Goal: Task Accomplishment & Management: Complete application form

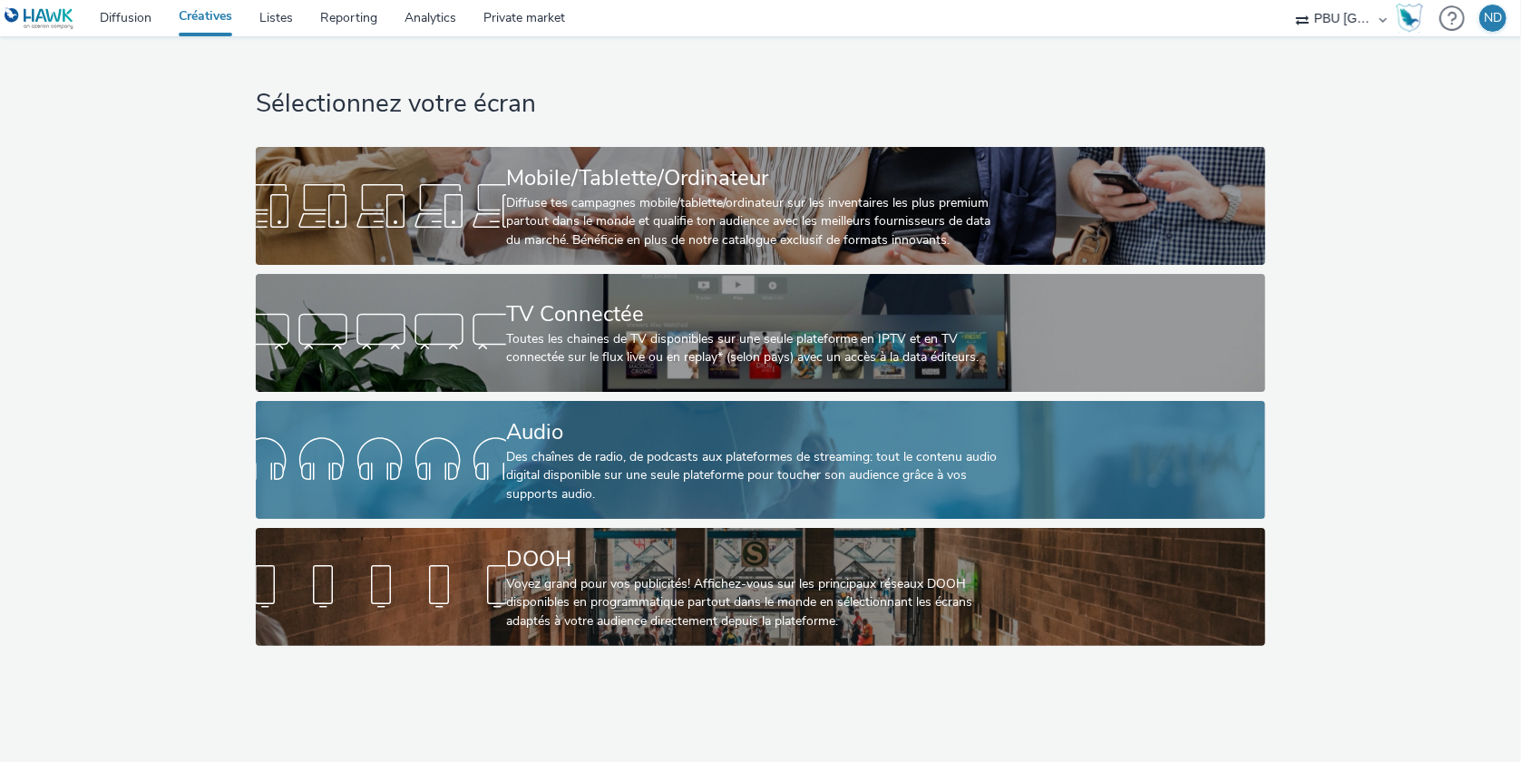
click at [415, 437] on div at bounding box center [381, 460] width 250 height 58
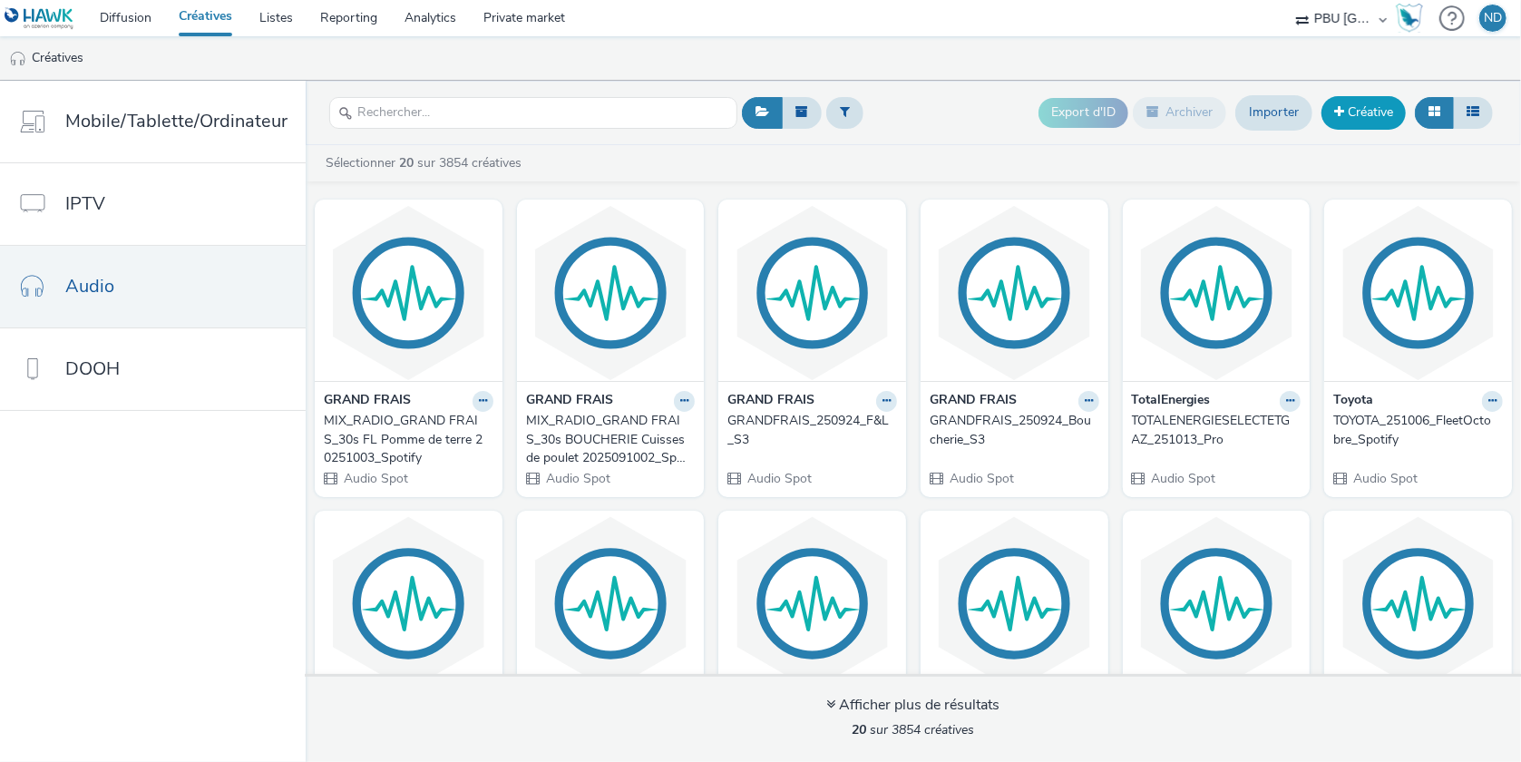
click at [1384, 117] on link "Créative" at bounding box center [1364, 112] width 84 height 33
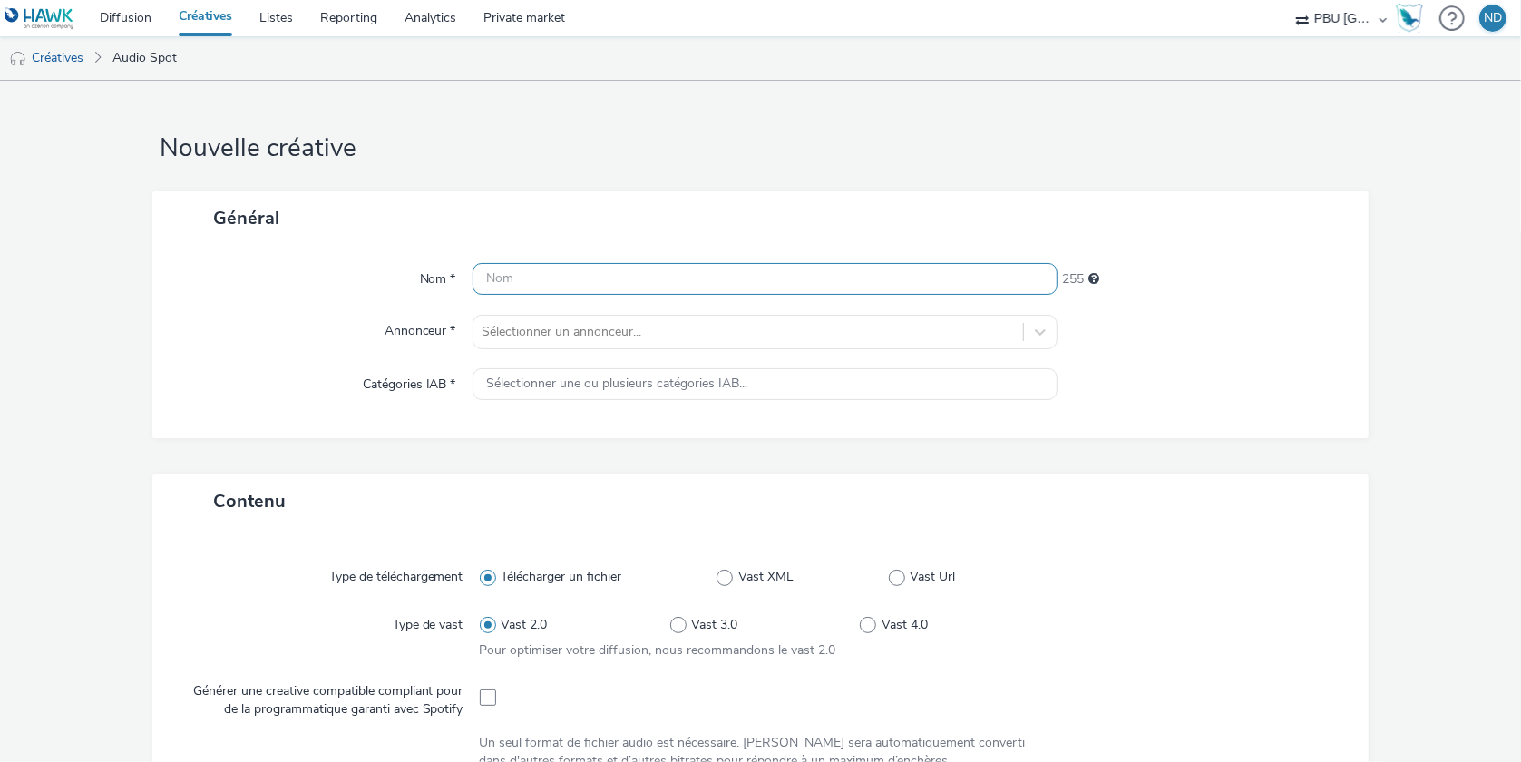
click at [519, 282] on input "text" at bounding box center [766, 279] width 586 height 32
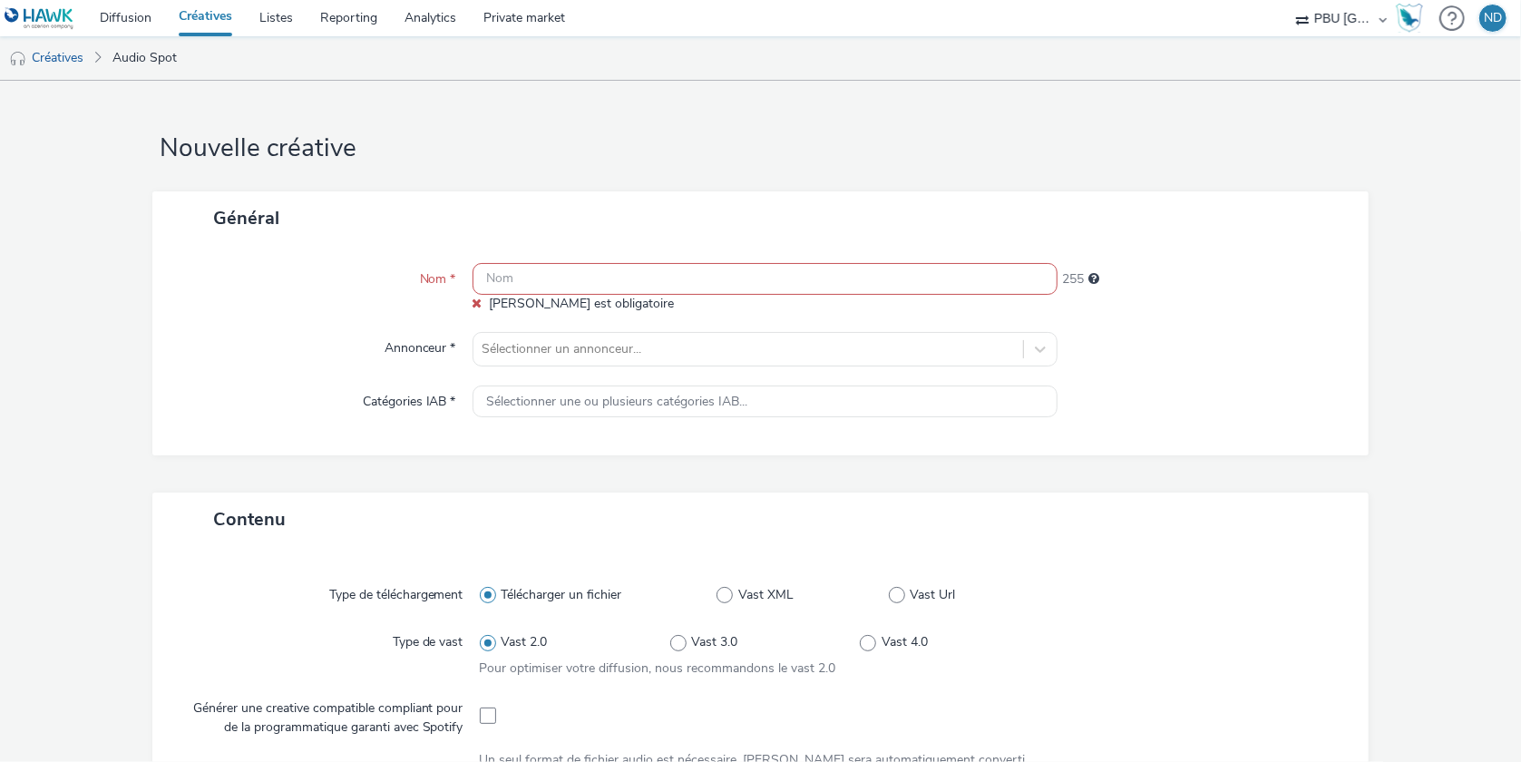
click at [581, 284] on input "text" at bounding box center [766, 279] width 586 height 32
paste input "ALDI_250930_Générique_S41"
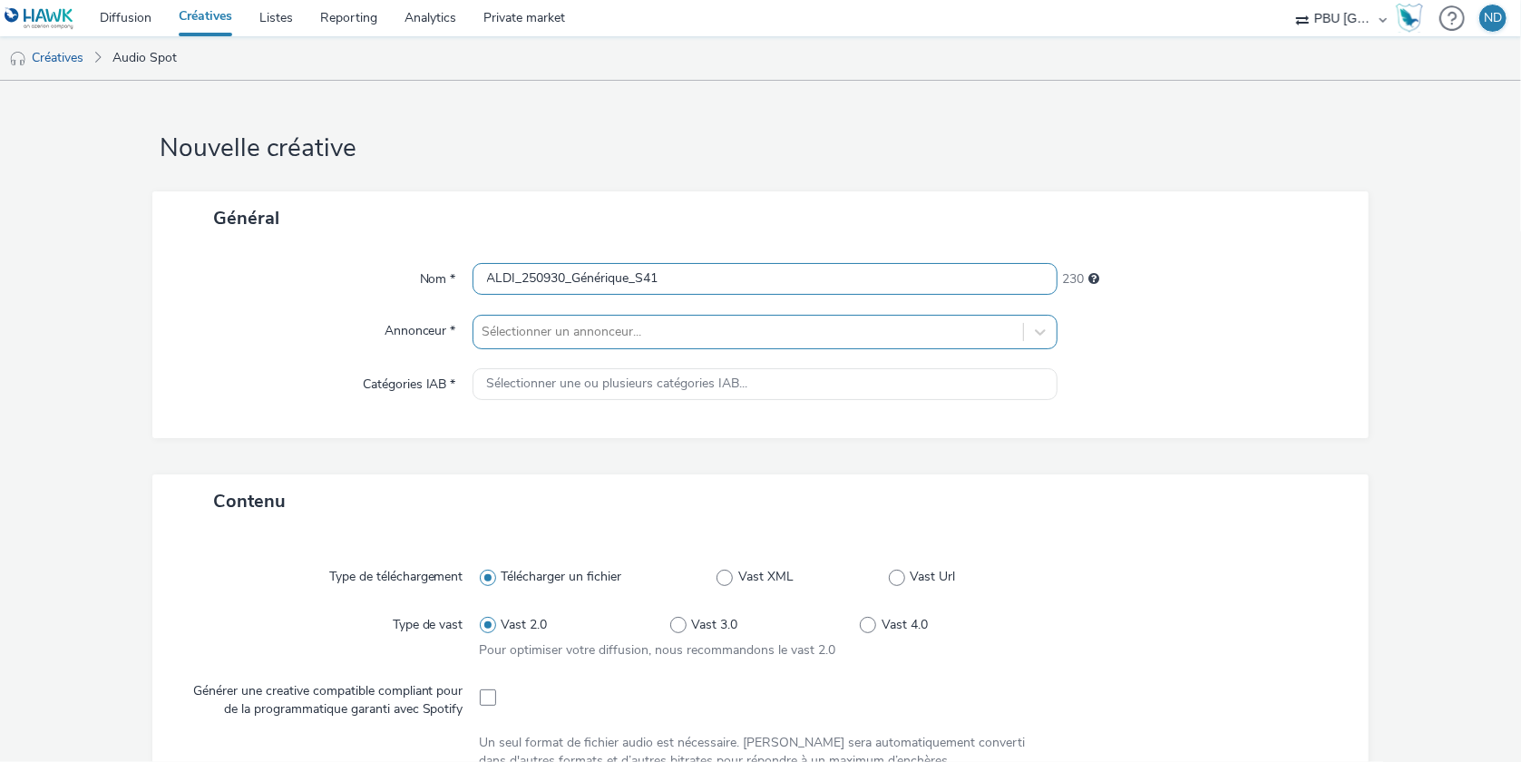
type input "ALDI_250930_Générique_S41"
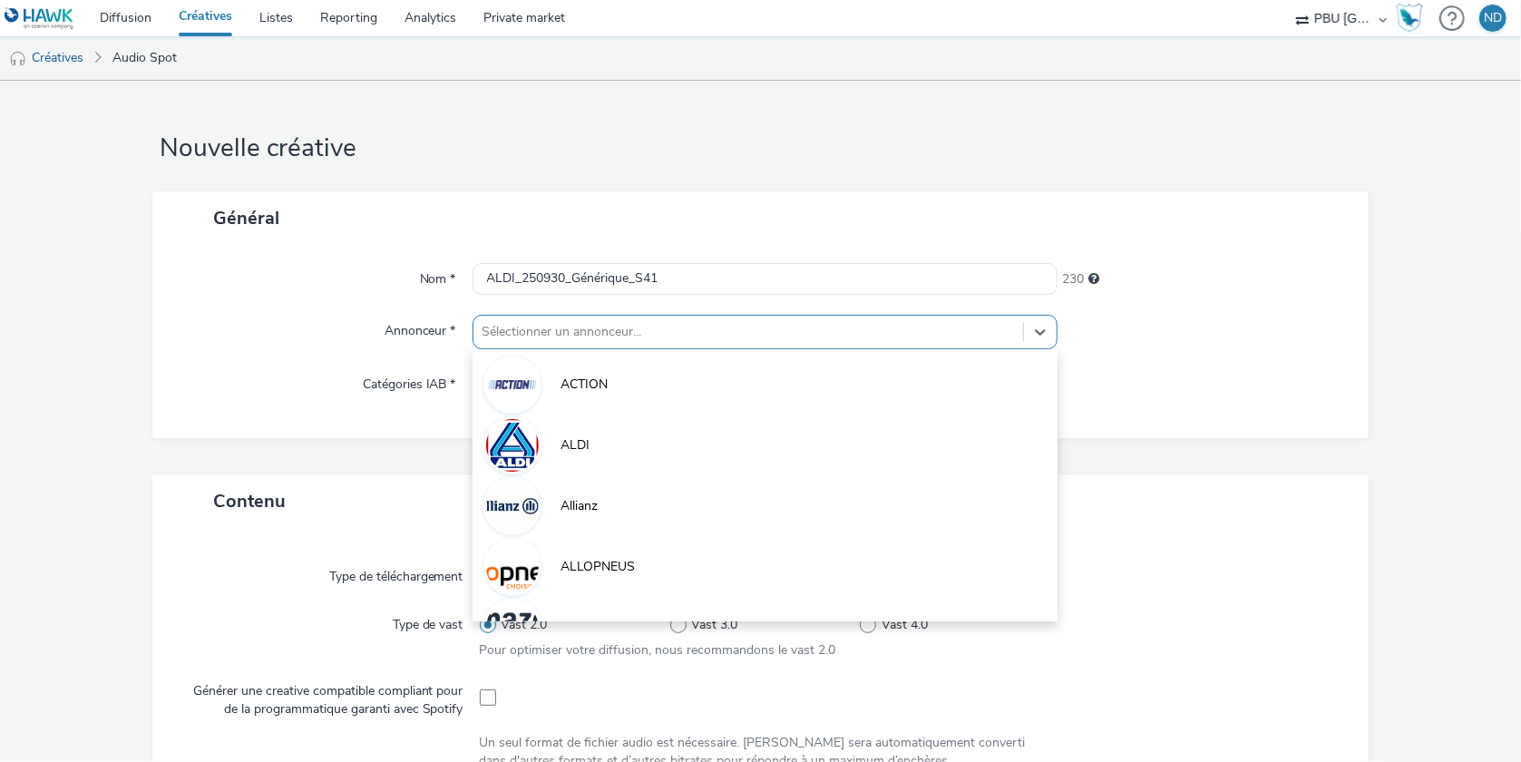
click at [591, 330] on div at bounding box center [749, 332] width 532 height 22
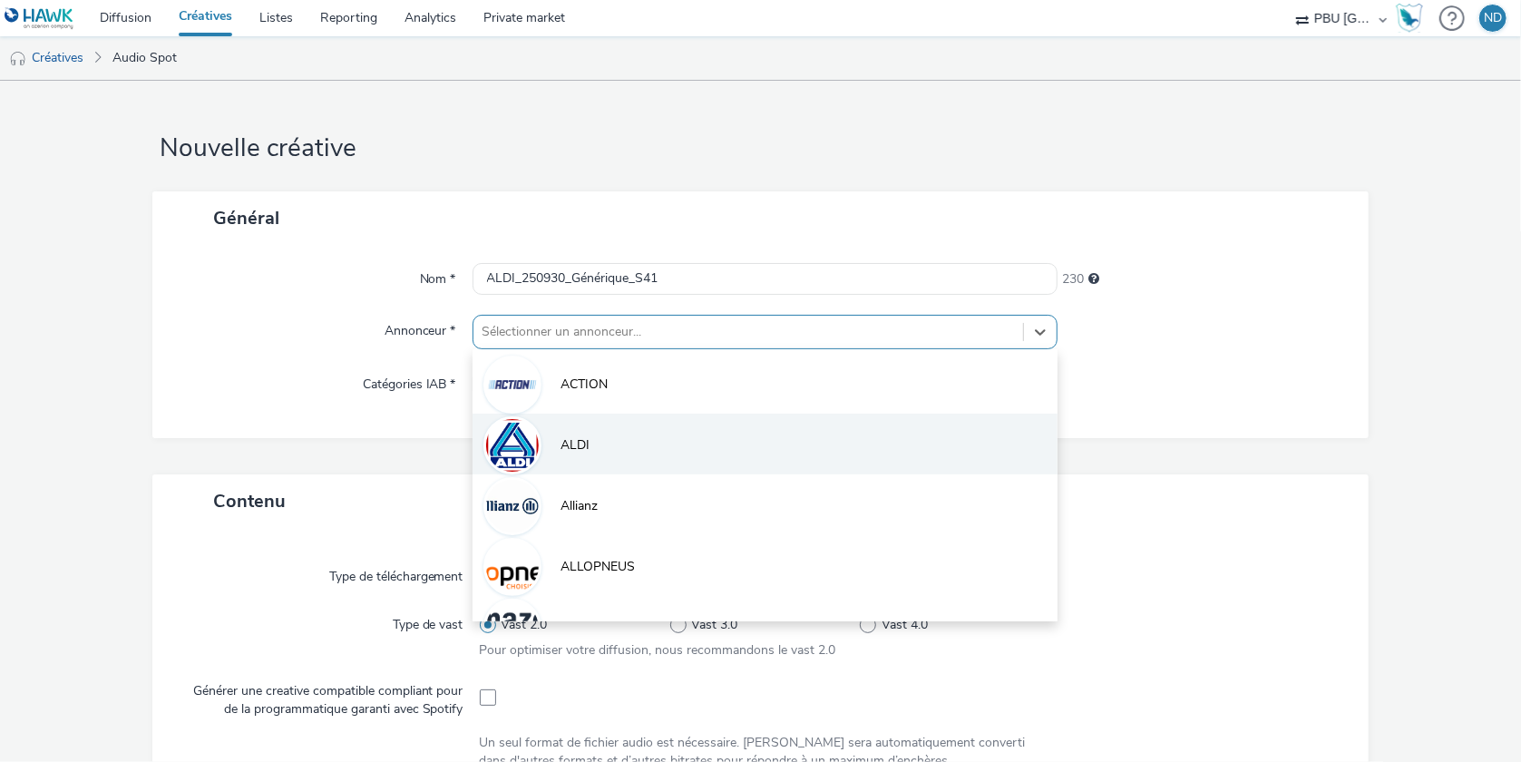
click at [581, 434] on li "ALDI" at bounding box center [766, 444] width 586 height 61
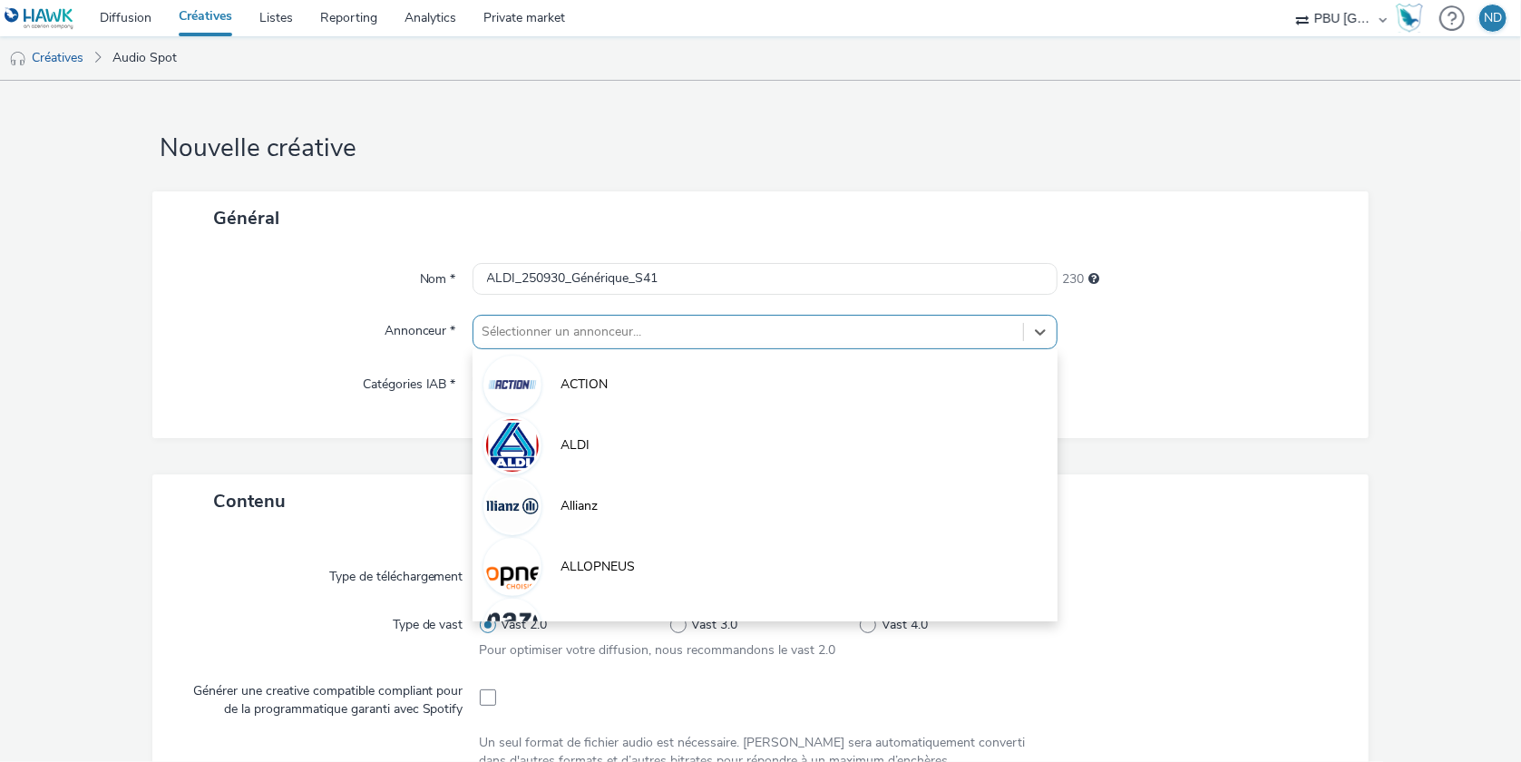
type input "[URL][DOMAIN_NAME]"
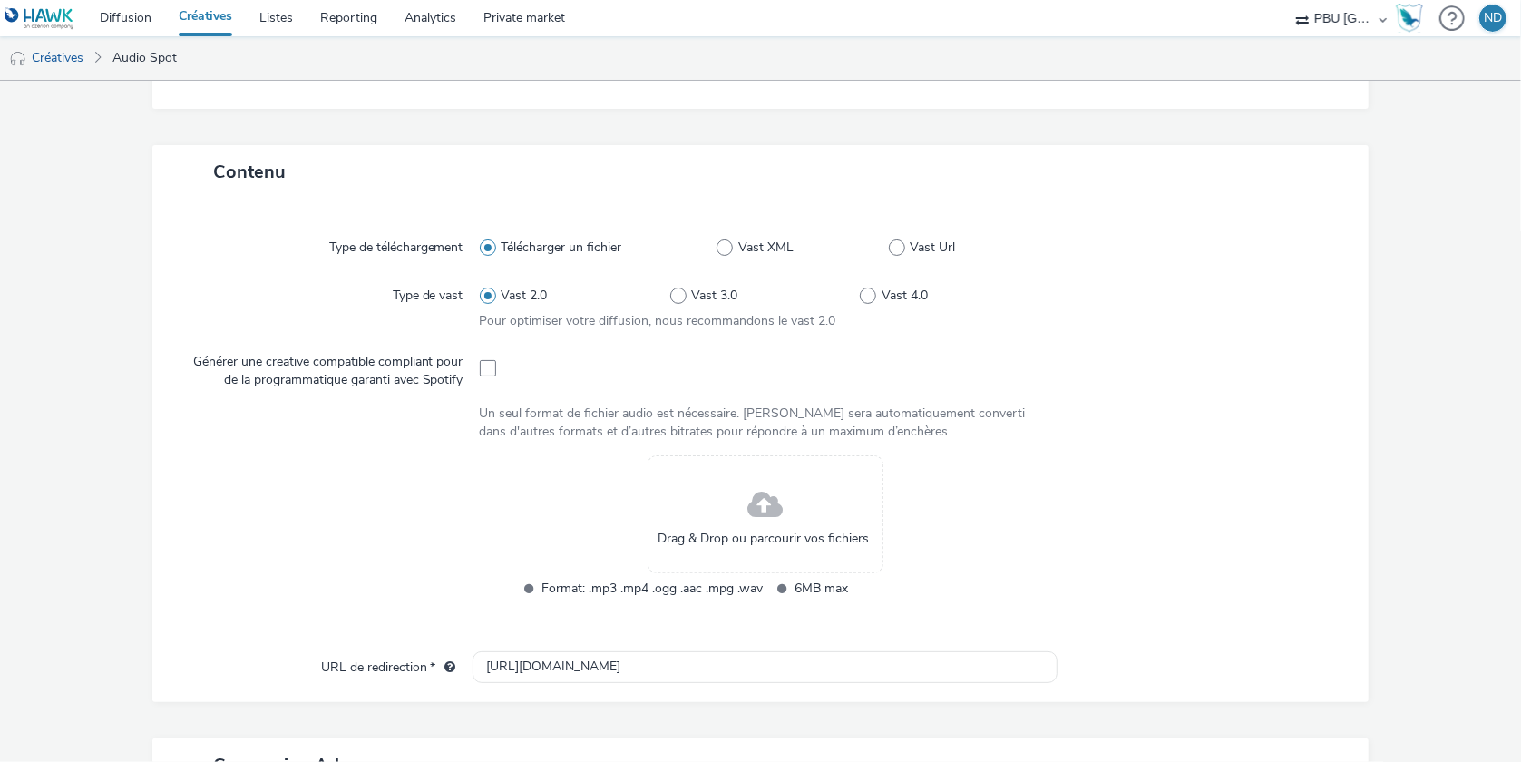
scroll to position [363, 0]
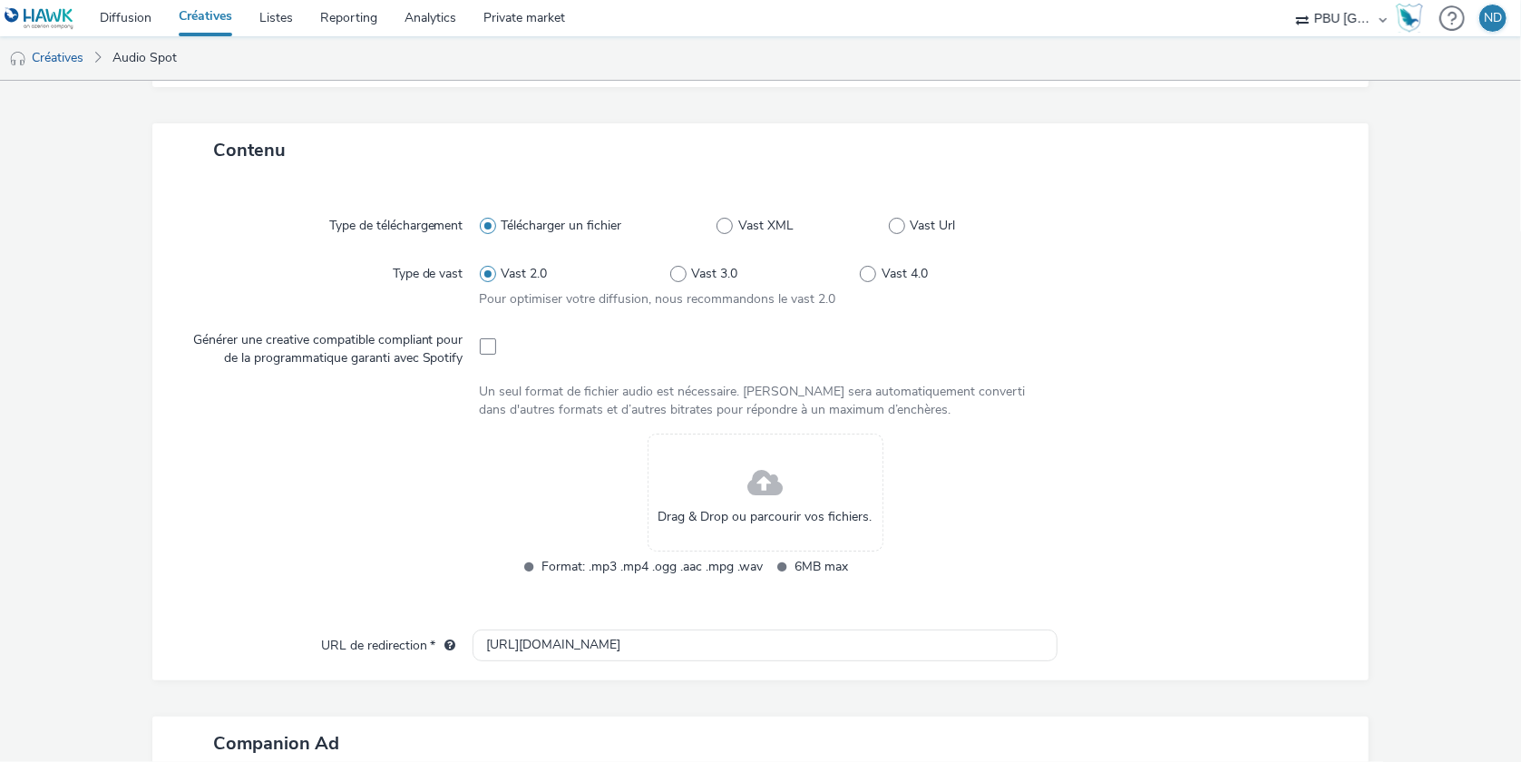
drag, startPoint x: 1503, startPoint y: 0, endPoint x: 982, endPoint y: 83, distance: 528.2
drag, startPoint x: 1516, startPoint y: 0, endPoint x: 1265, endPoint y: 4, distance: 250.4
click at [1170, 63] on ul "Créatives Audio Spot" at bounding box center [760, 58] width 1521 height 44
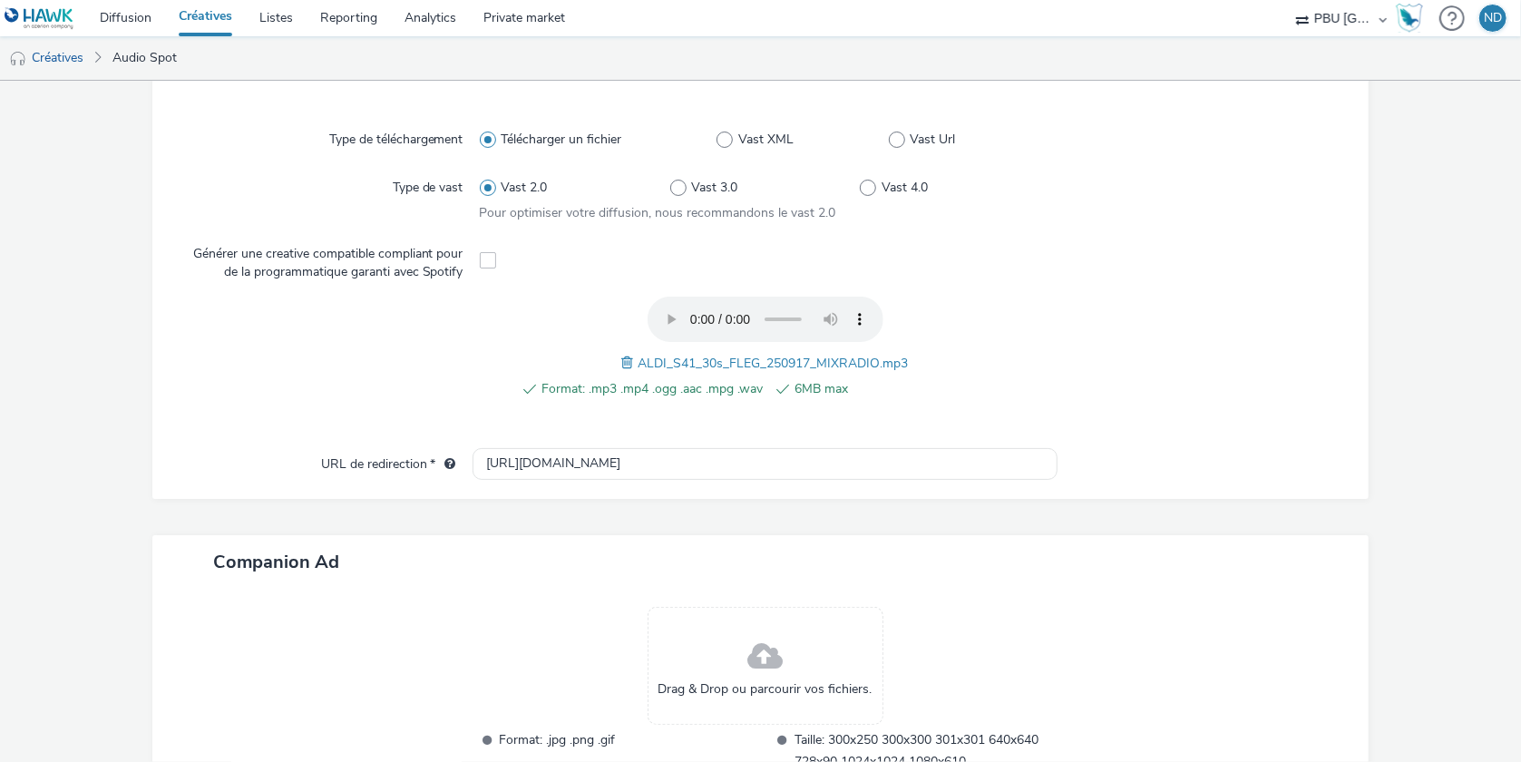
scroll to position [598, 0]
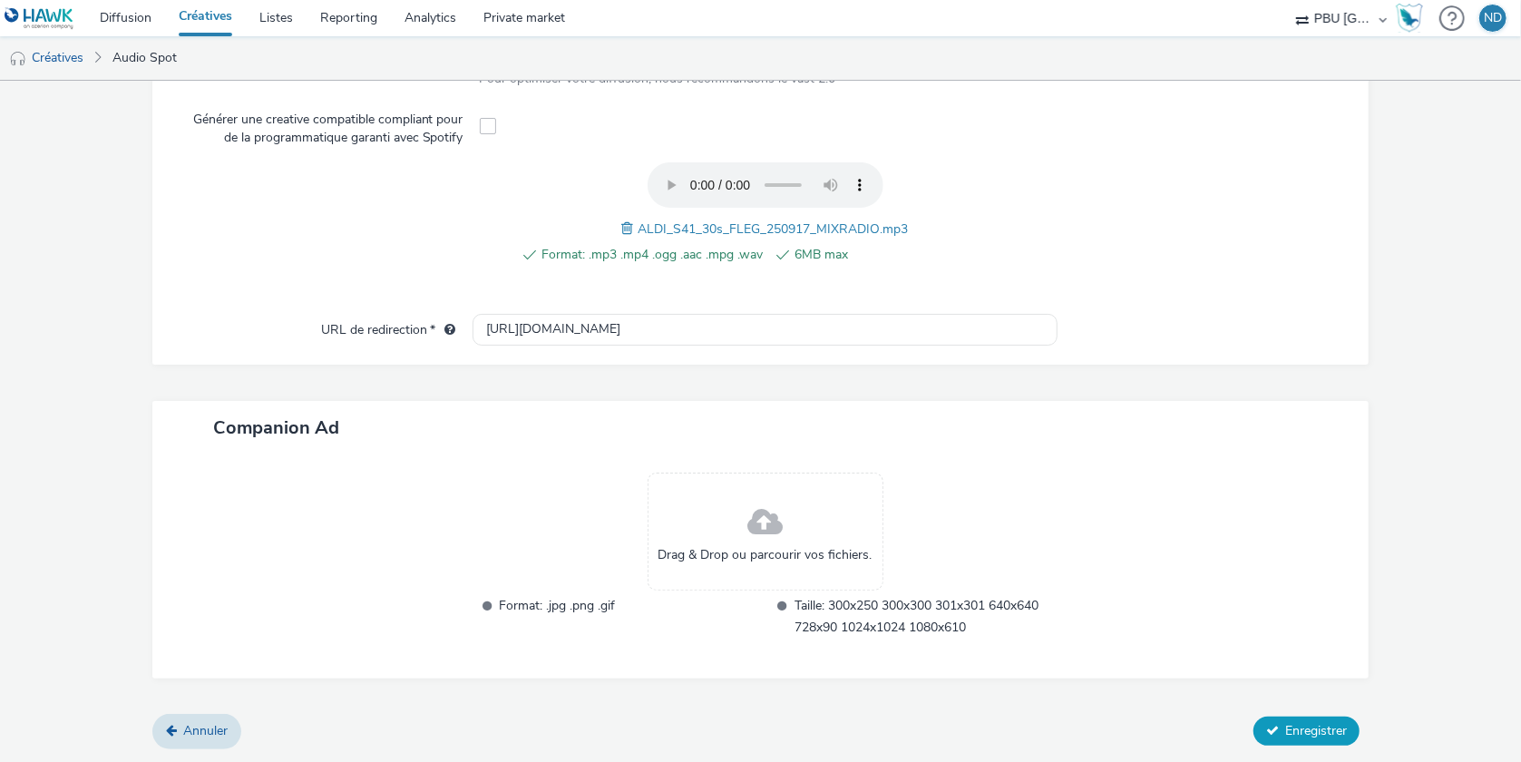
click at [1308, 721] on button "Enregistrer" at bounding box center [1307, 731] width 106 height 29
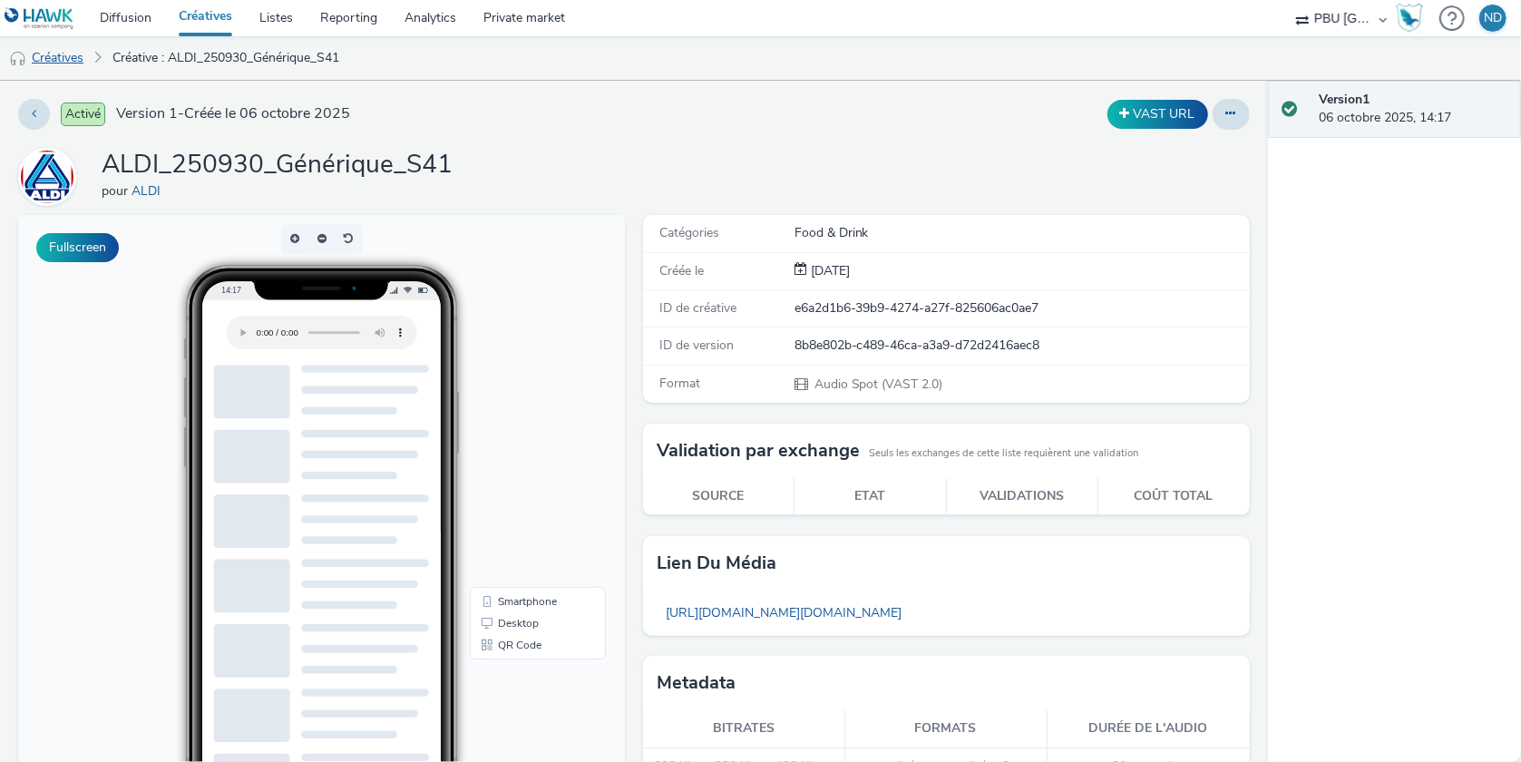
click at [85, 64] on link "Créatives" at bounding box center [46, 58] width 93 height 44
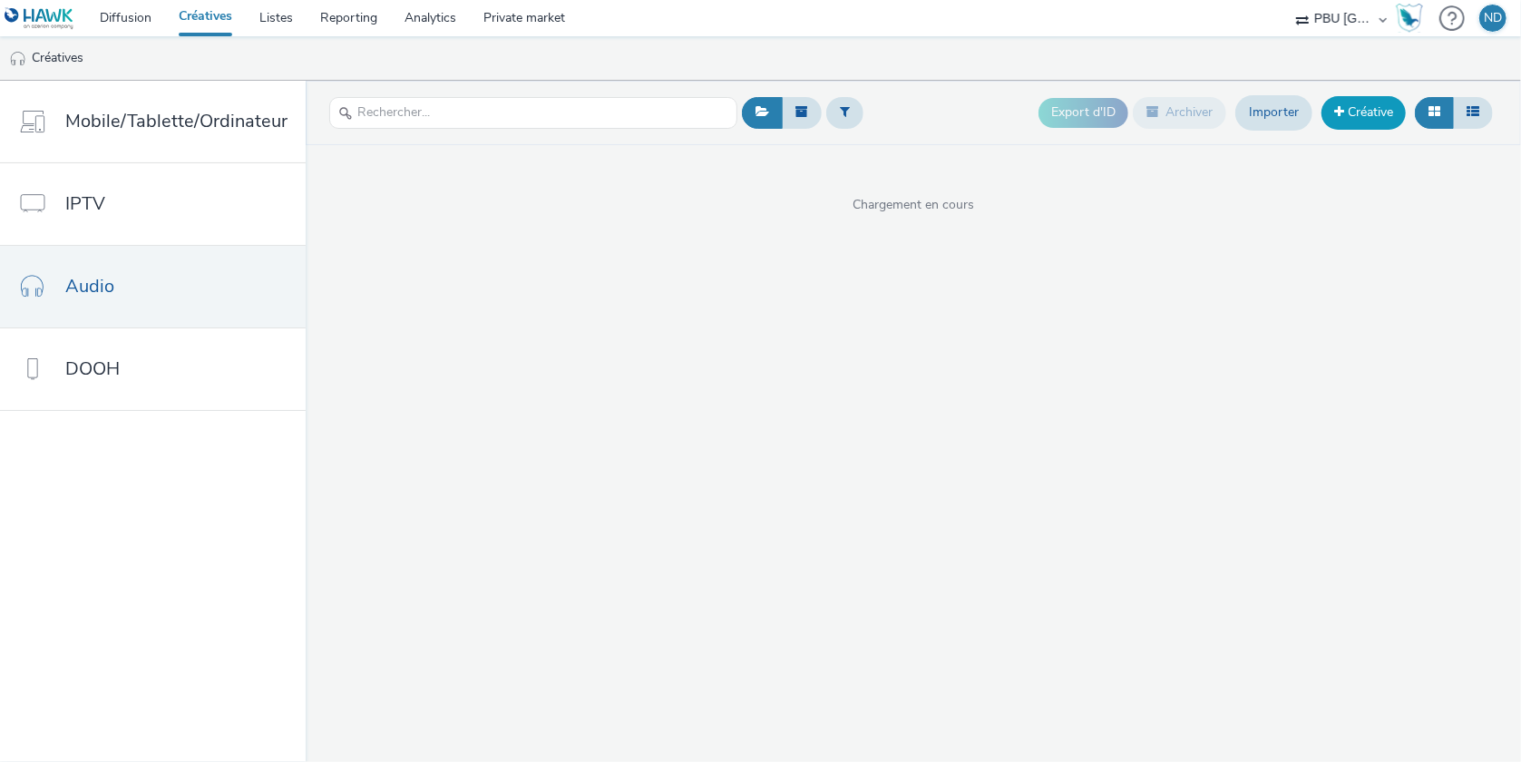
click at [1373, 118] on link "Créative" at bounding box center [1364, 112] width 84 height 33
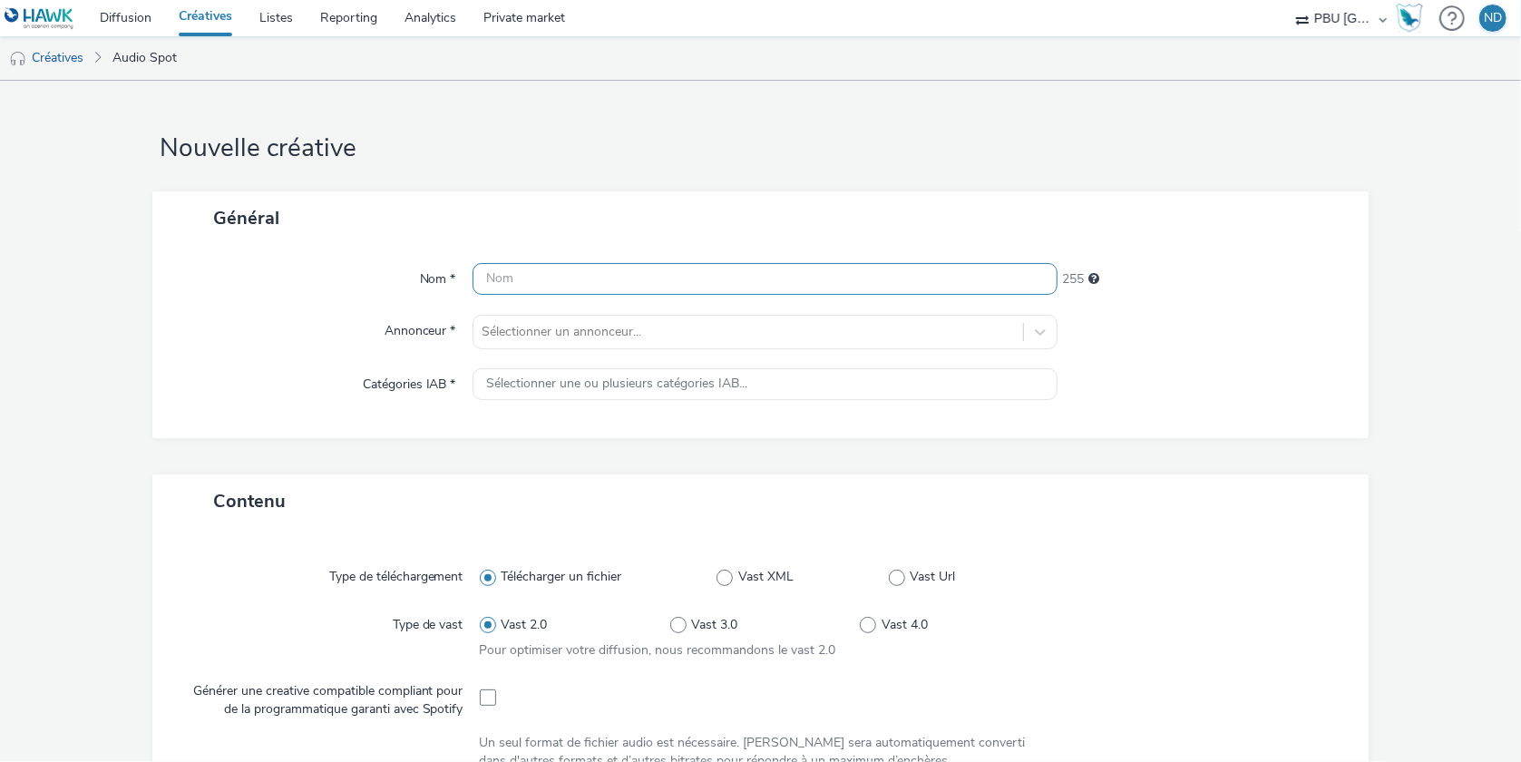
click at [628, 278] on input "text" at bounding box center [766, 279] width 586 height 32
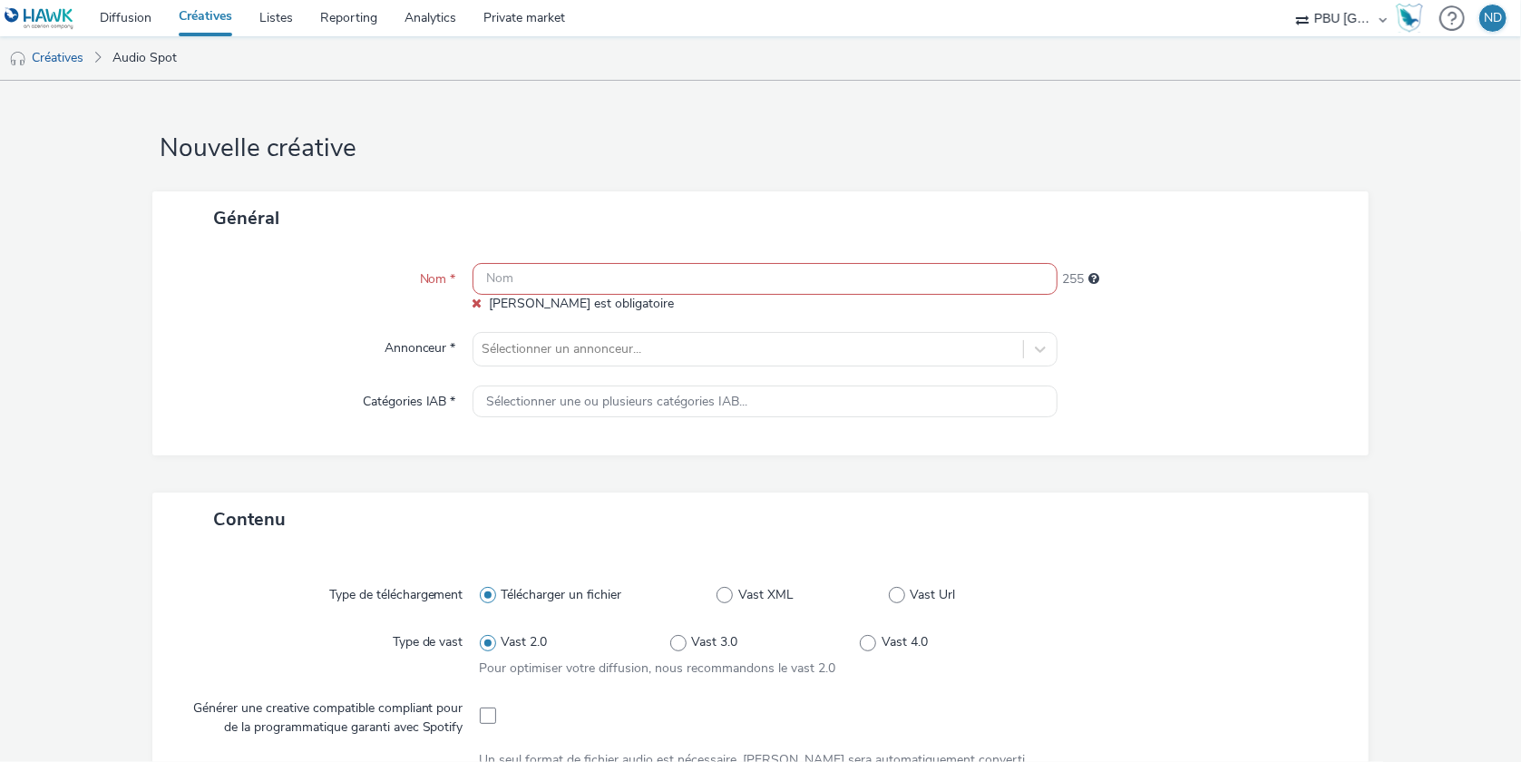
paste input "ALDI_250930_Bpwe_S41"
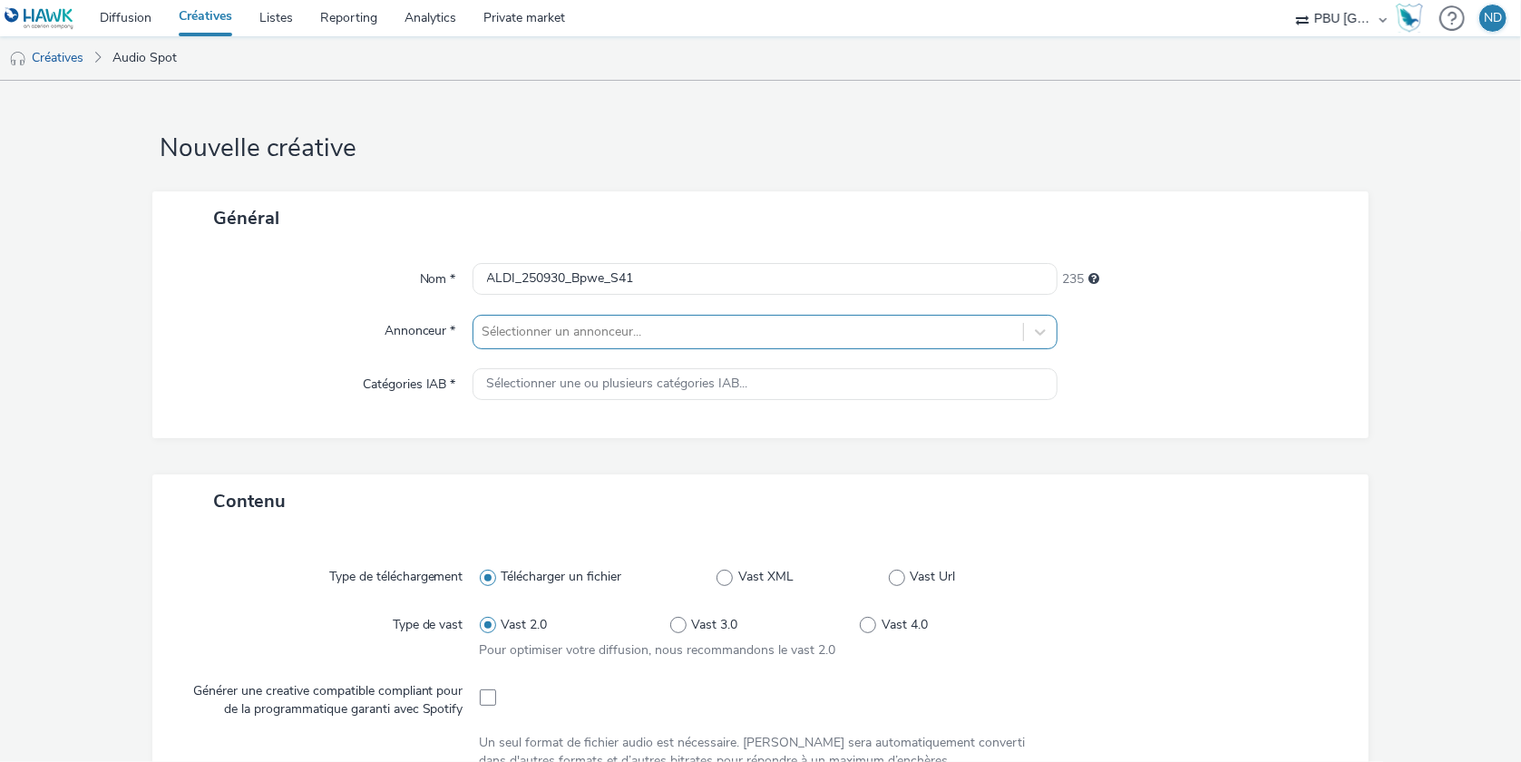
click at [649, 328] on div at bounding box center [749, 332] width 532 height 22
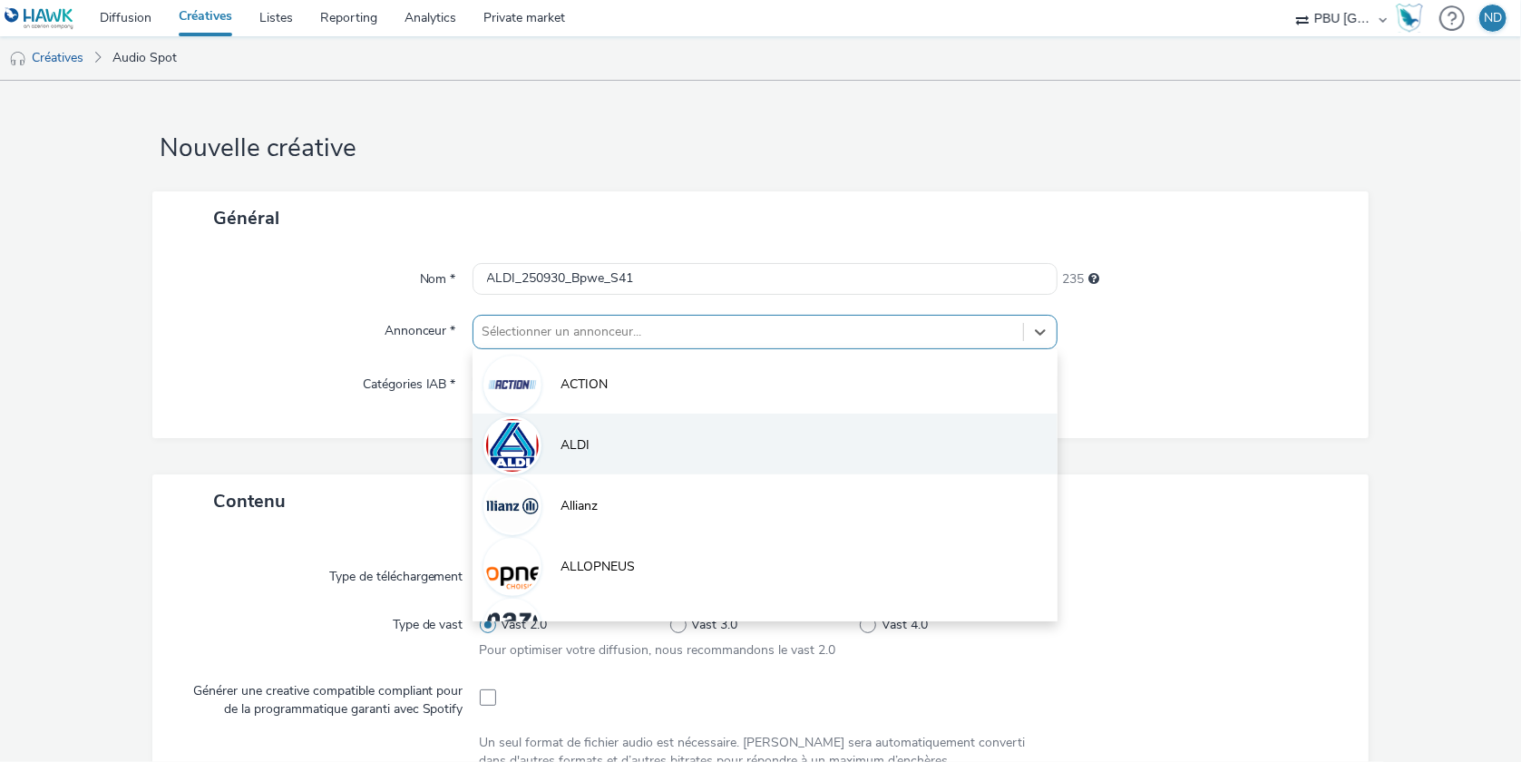
click at [629, 442] on li "ALDI" at bounding box center [766, 444] width 586 height 61
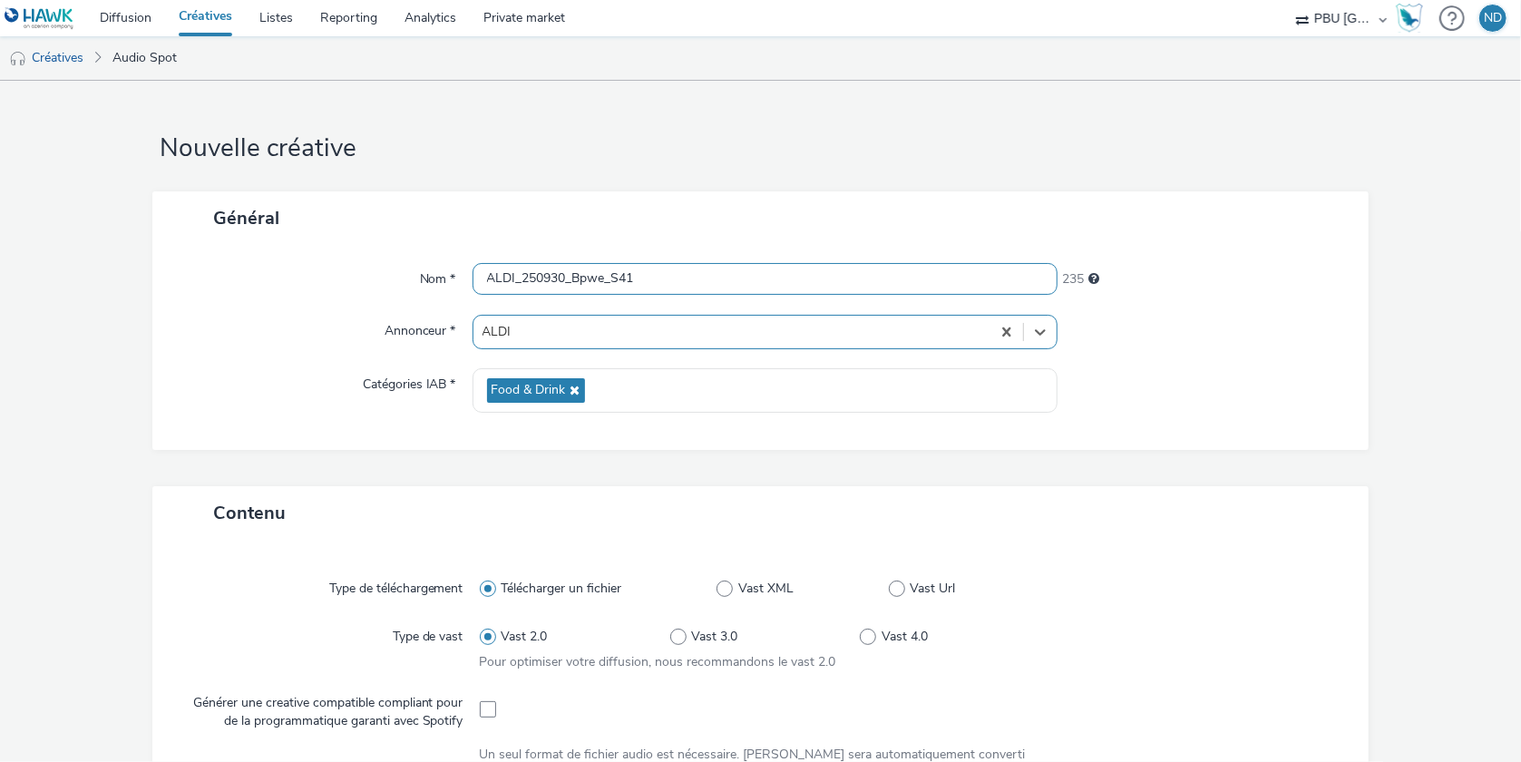
click at [582, 278] on input "ALDI_250930_Bpwe_S41" at bounding box center [766, 279] width 586 height 32
click at [602, 275] on input "ALDI_250930_Bpwe_S41" at bounding box center [766, 279] width 586 height 32
type input "ALDI_250930_Raisin_S41"
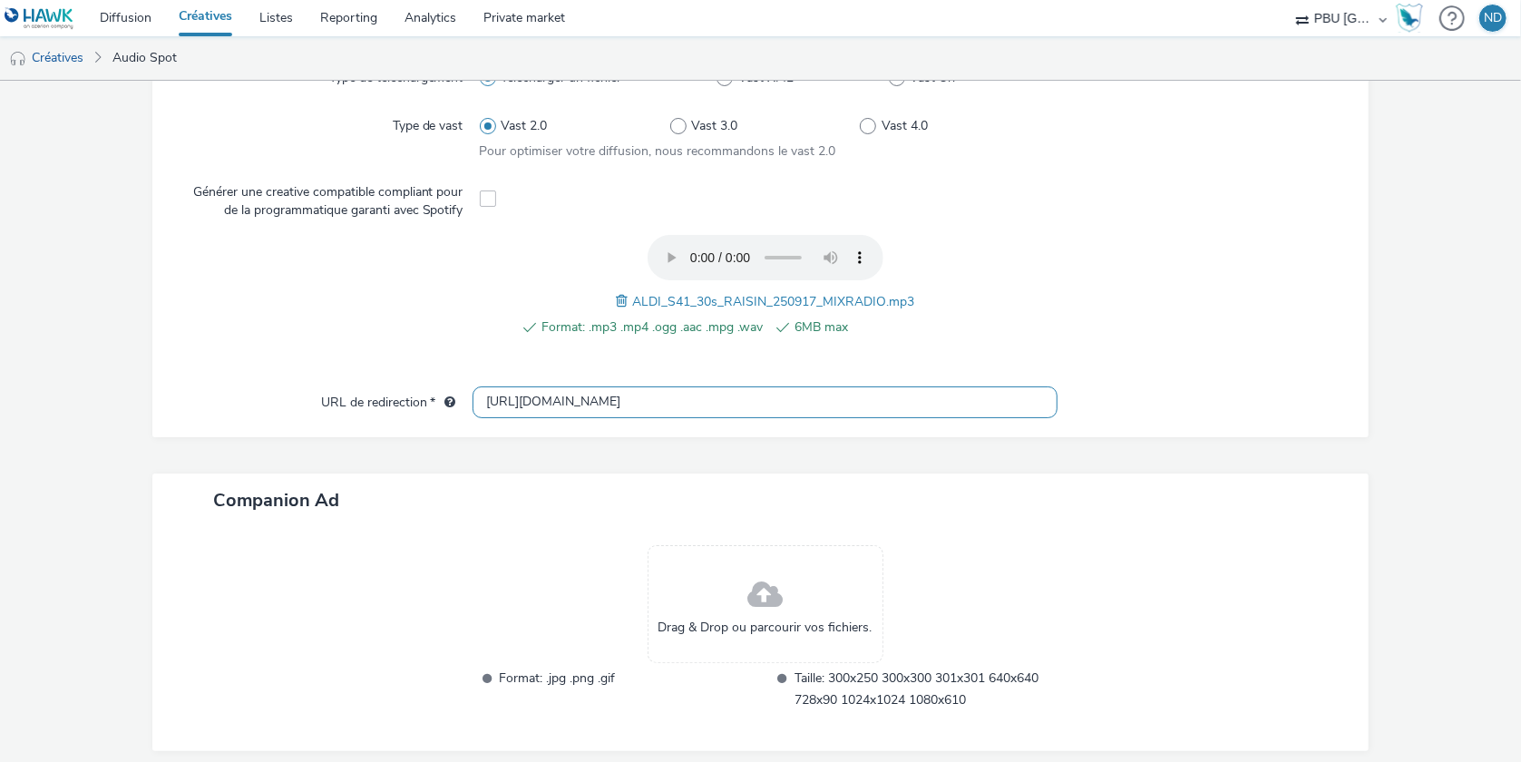
scroll to position [598, 0]
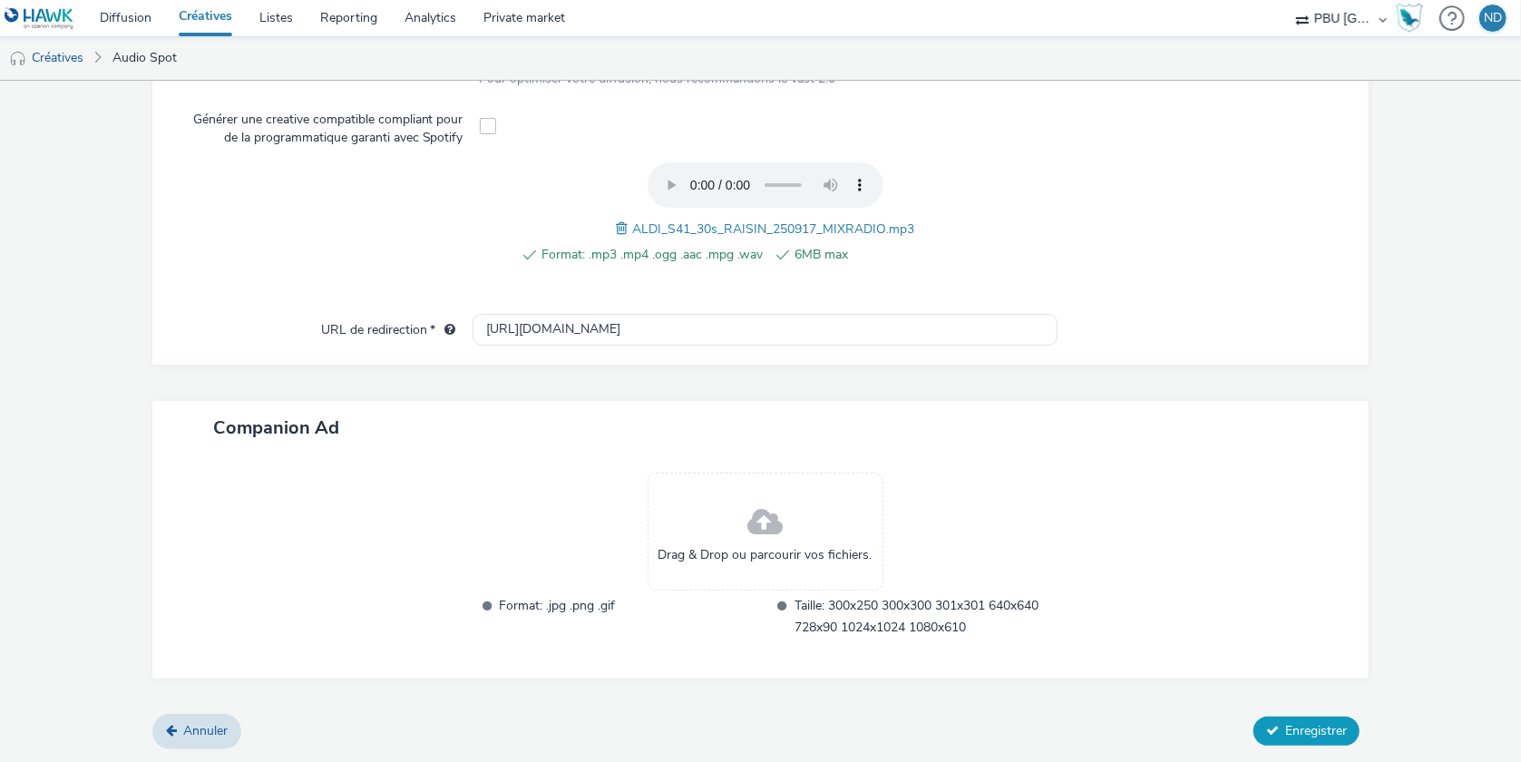
click at [1285, 722] on span "Enregistrer" at bounding box center [1316, 730] width 62 height 17
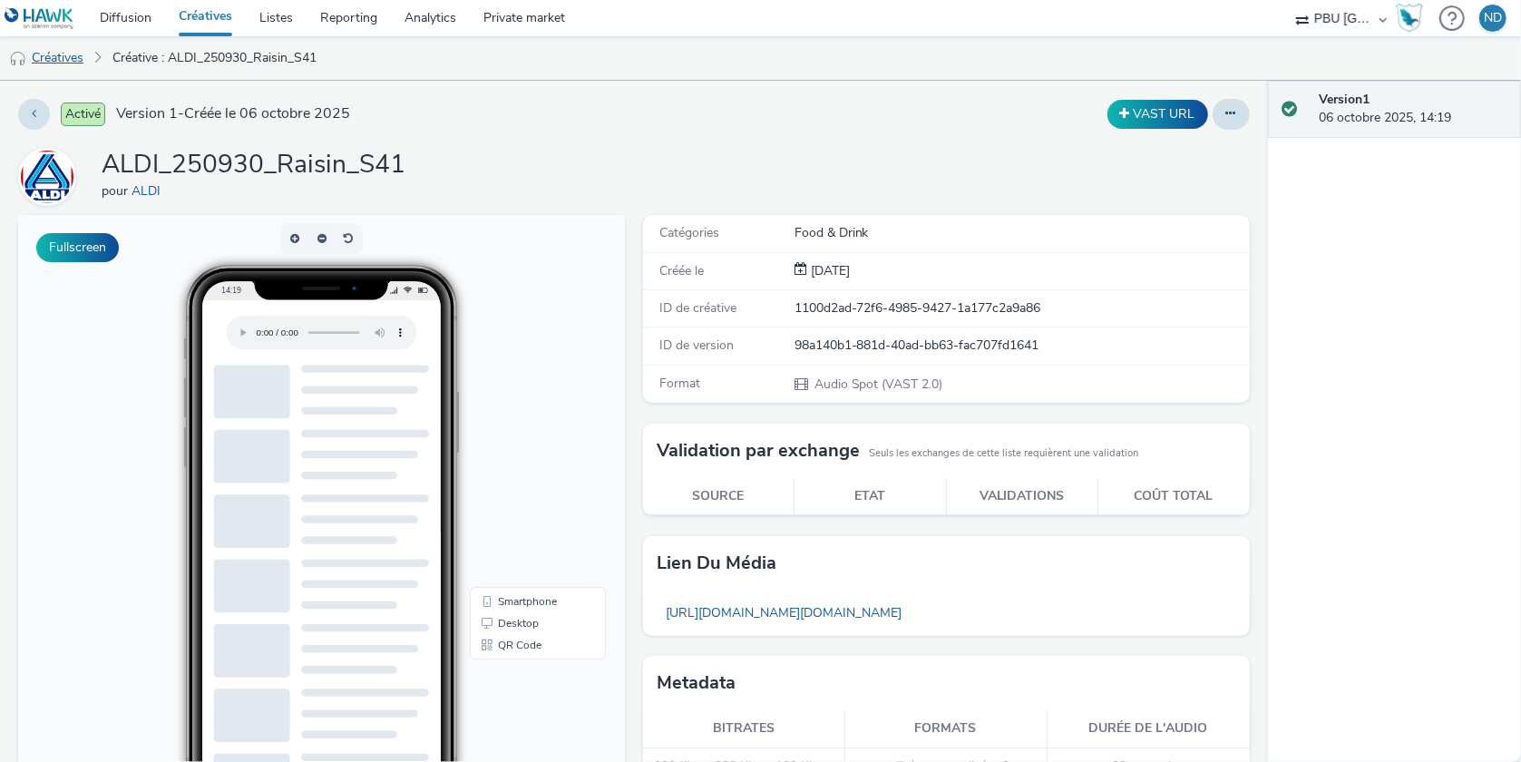
click at [59, 56] on link "Créatives" at bounding box center [46, 58] width 93 height 44
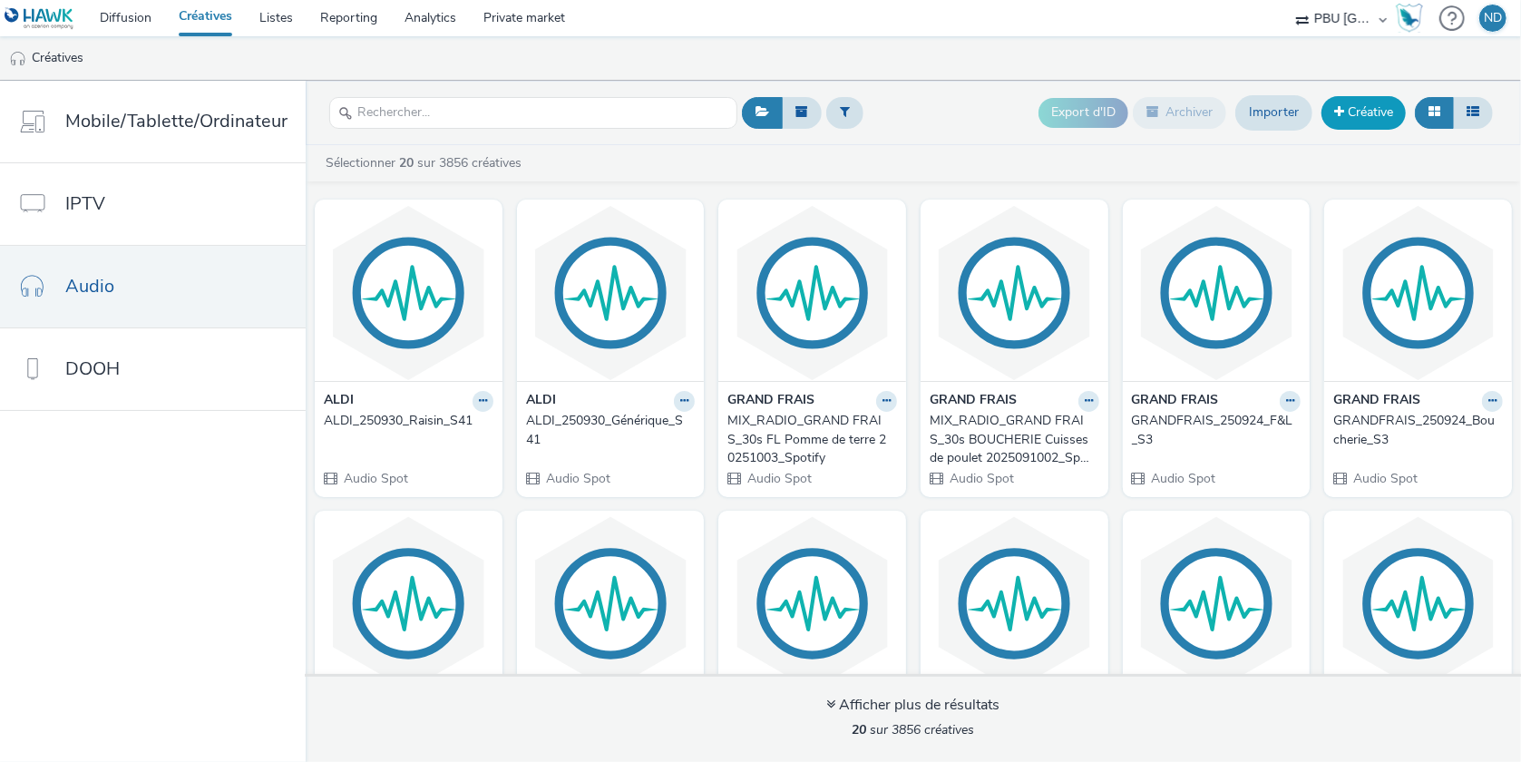
click at [1353, 123] on link "Créative" at bounding box center [1364, 112] width 84 height 33
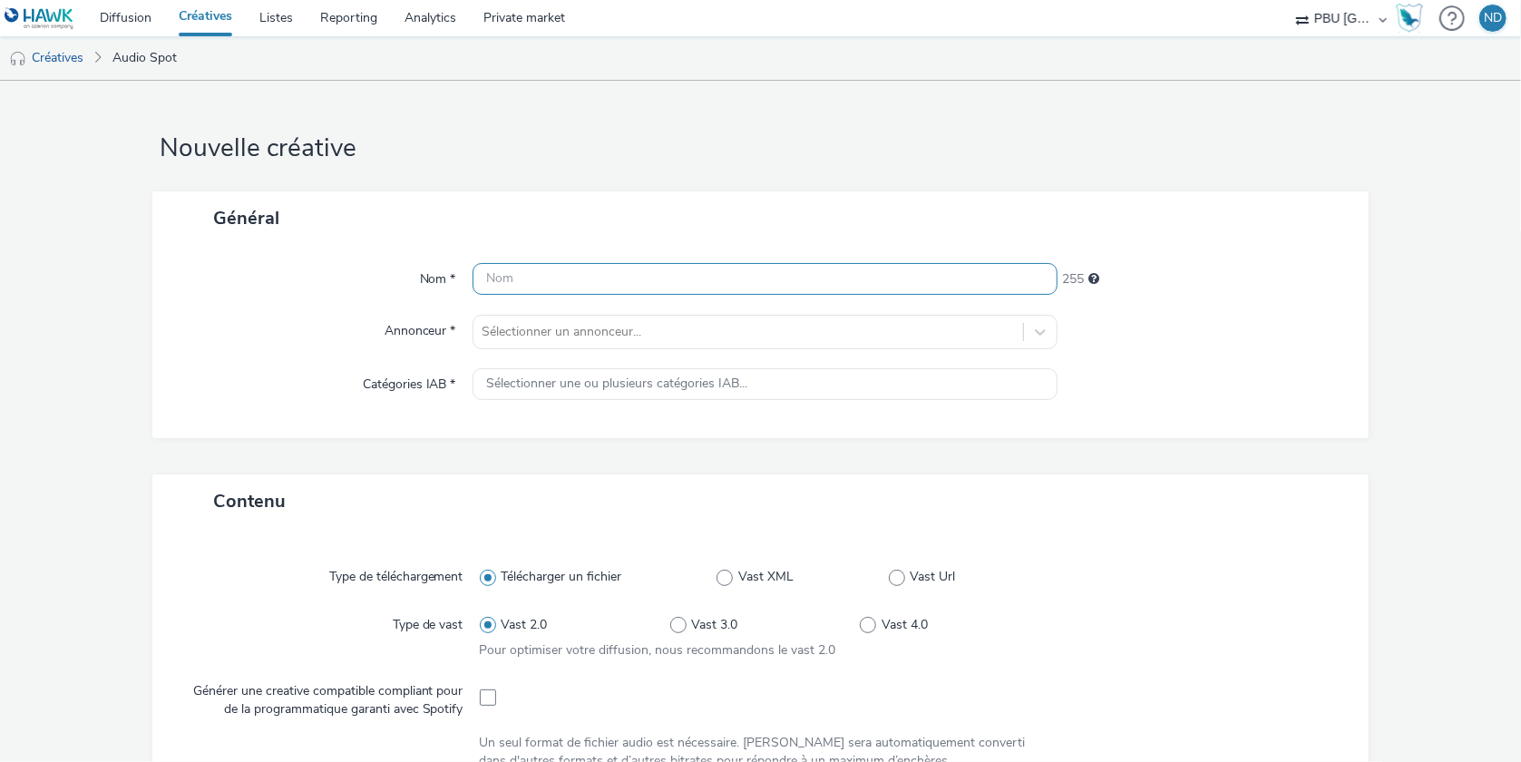
click at [538, 289] on input "text" at bounding box center [766, 279] width 586 height 32
paste input "ALDI_250930_Bpwe-Ms1_S41"
click at [713, 328] on div at bounding box center [749, 332] width 532 height 22
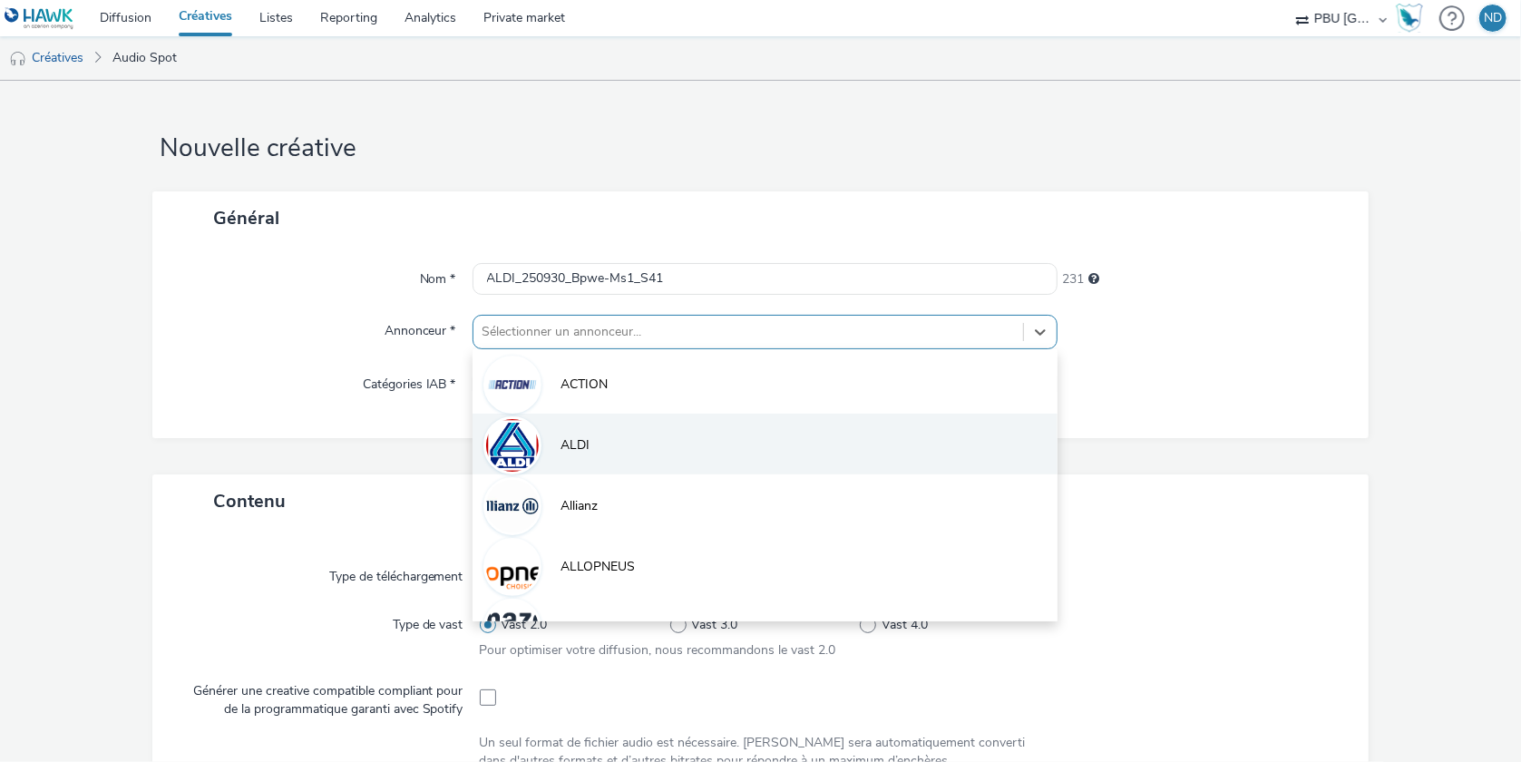
click at [652, 439] on li "ALDI" at bounding box center [766, 444] width 586 height 61
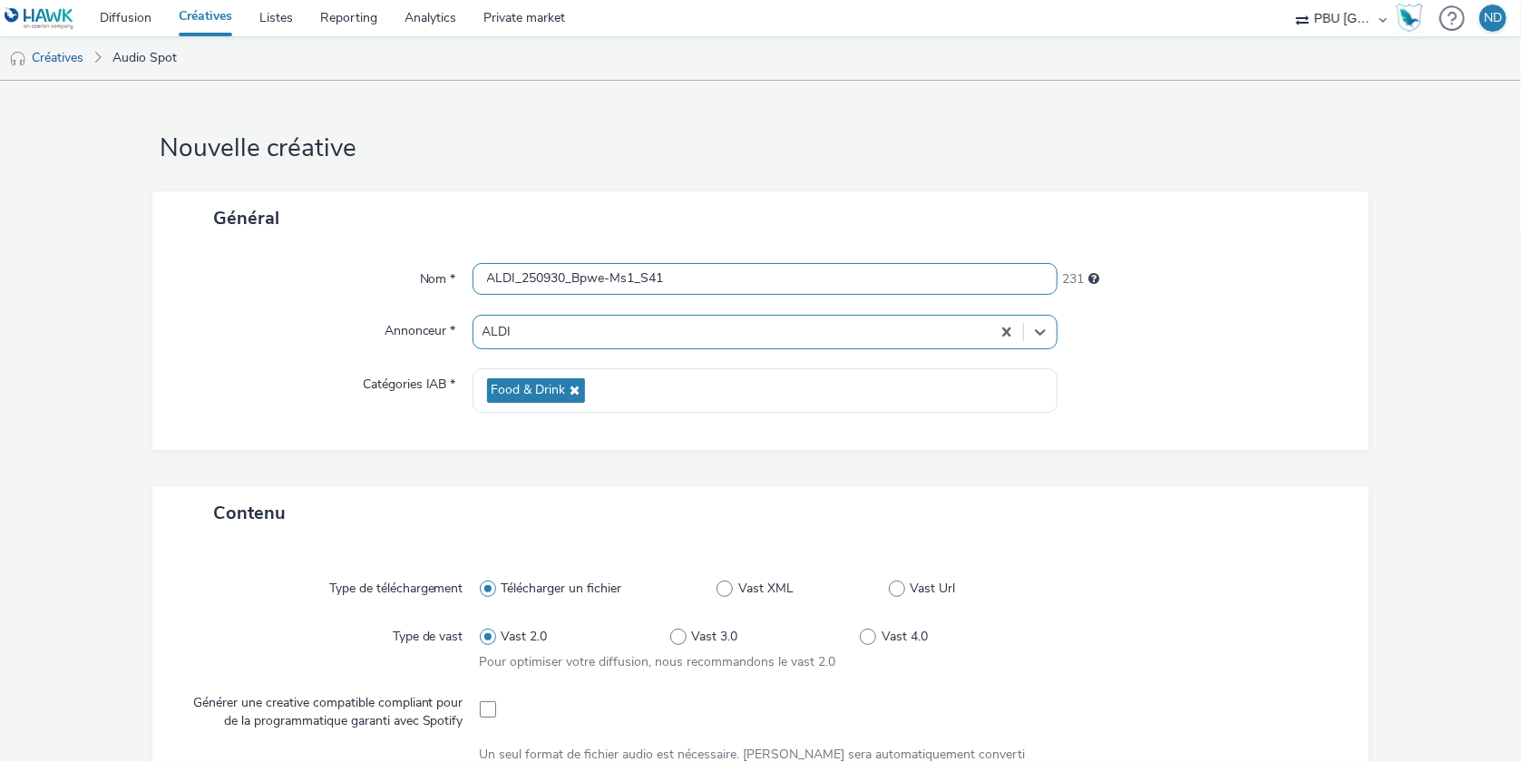
click at [606, 279] on input "ALDI_250930_Bpwe-Ms1_S41" at bounding box center [766, 279] width 586 height 32
type input "ALDI_250930_Bpwe_Ms1_S41"
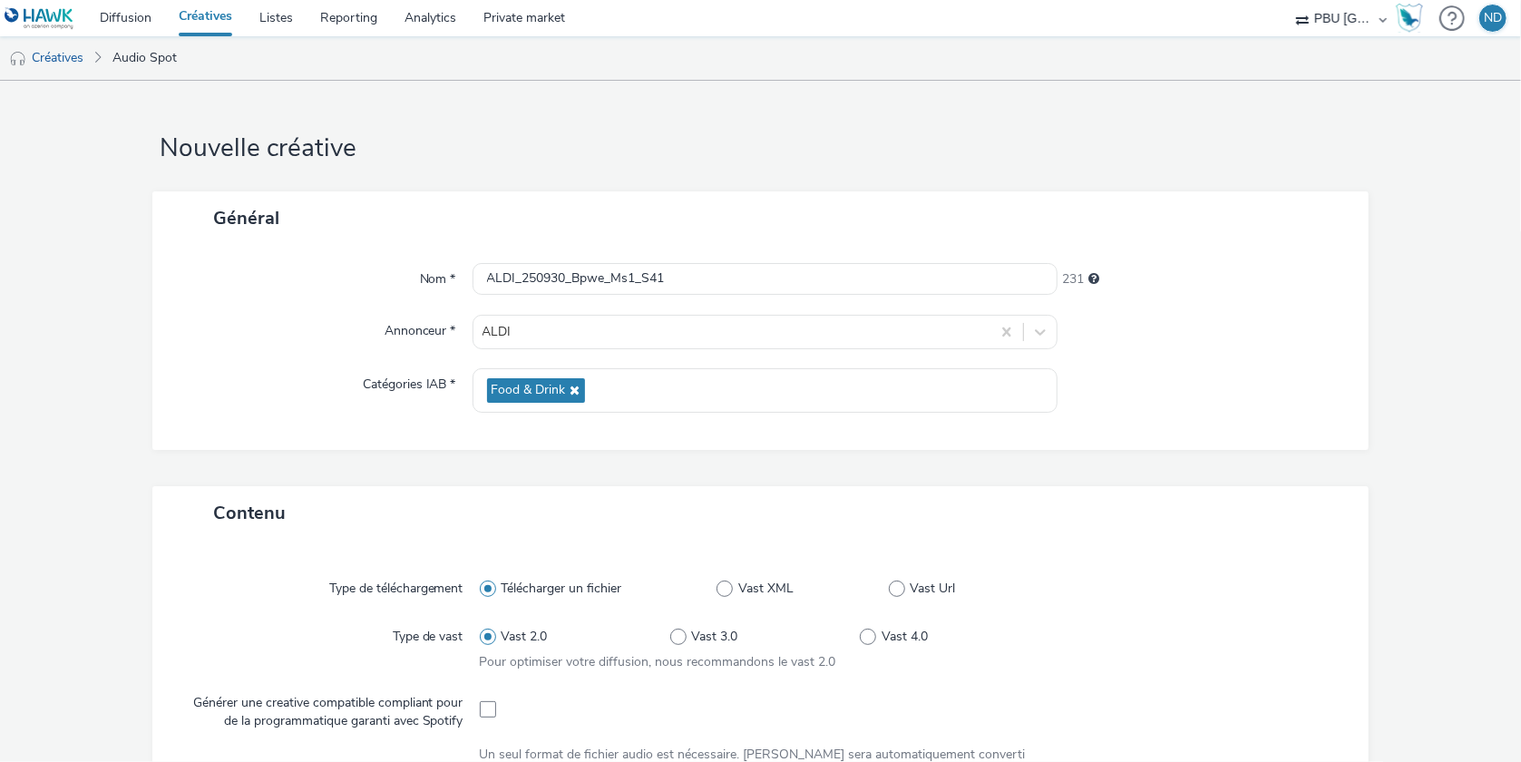
click at [888, 155] on h1 "Nouvelle créative" at bounding box center [760, 149] width 1217 height 34
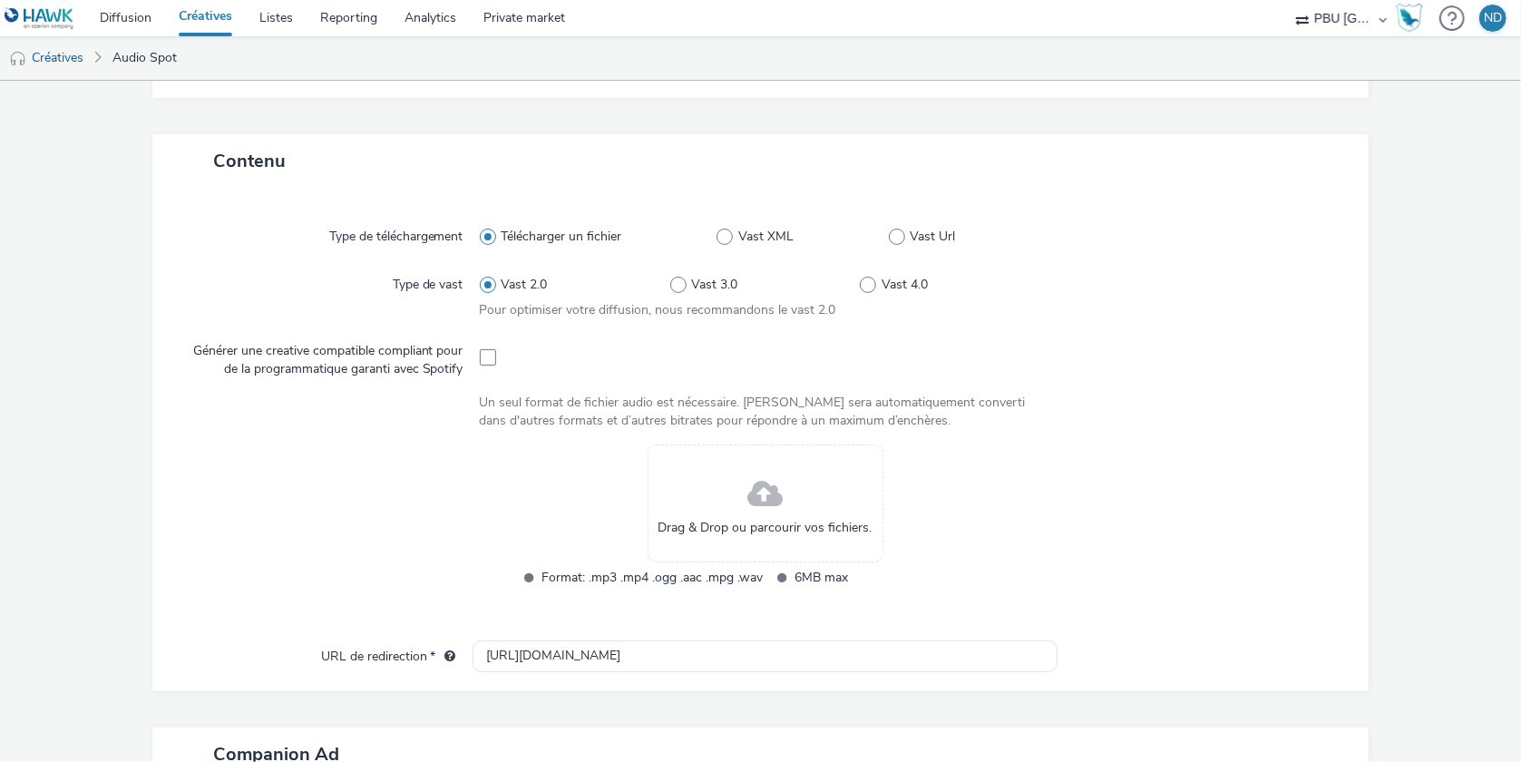
scroll to position [484, 0]
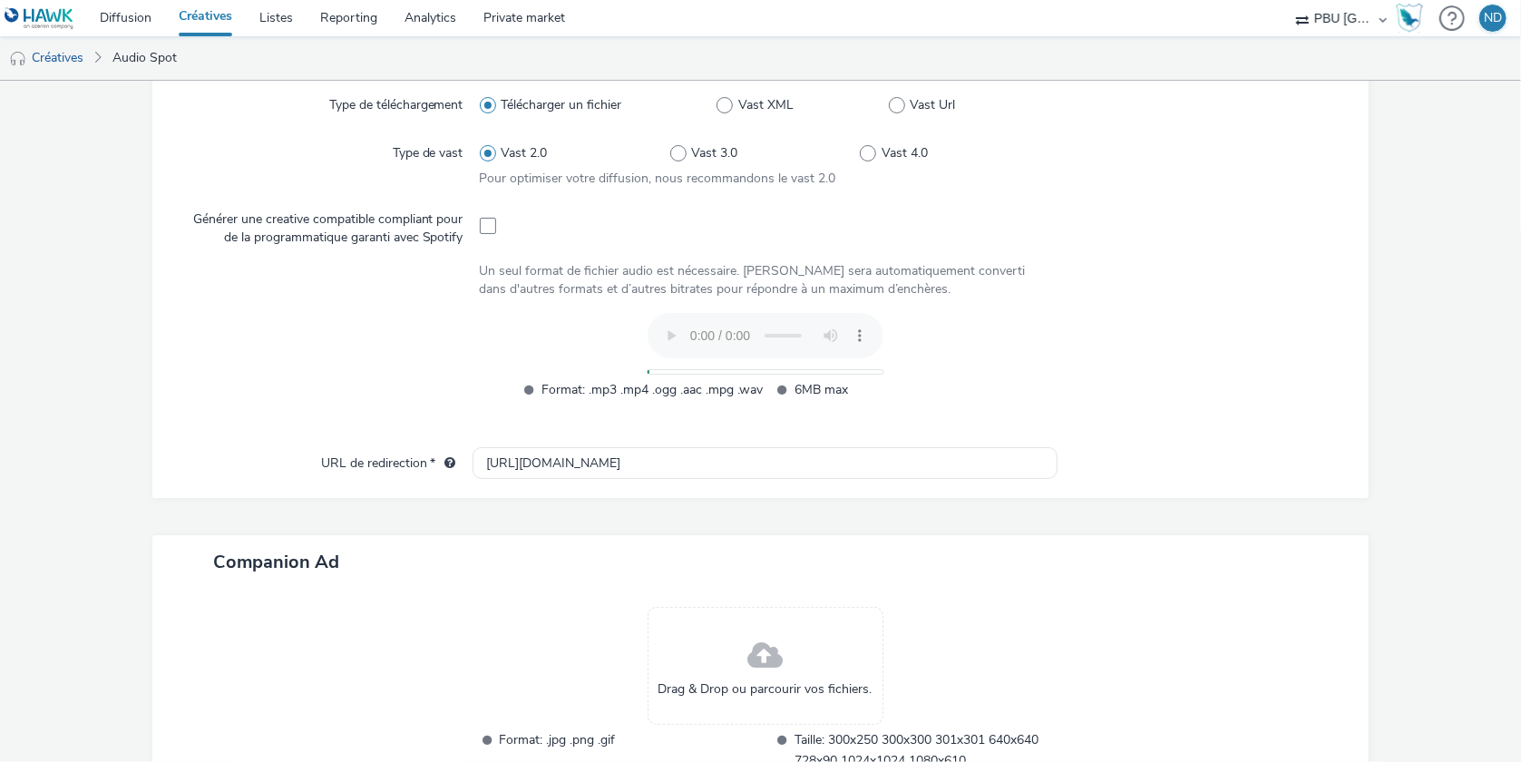
click at [741, 358] on audio at bounding box center [766, 335] width 236 height 45
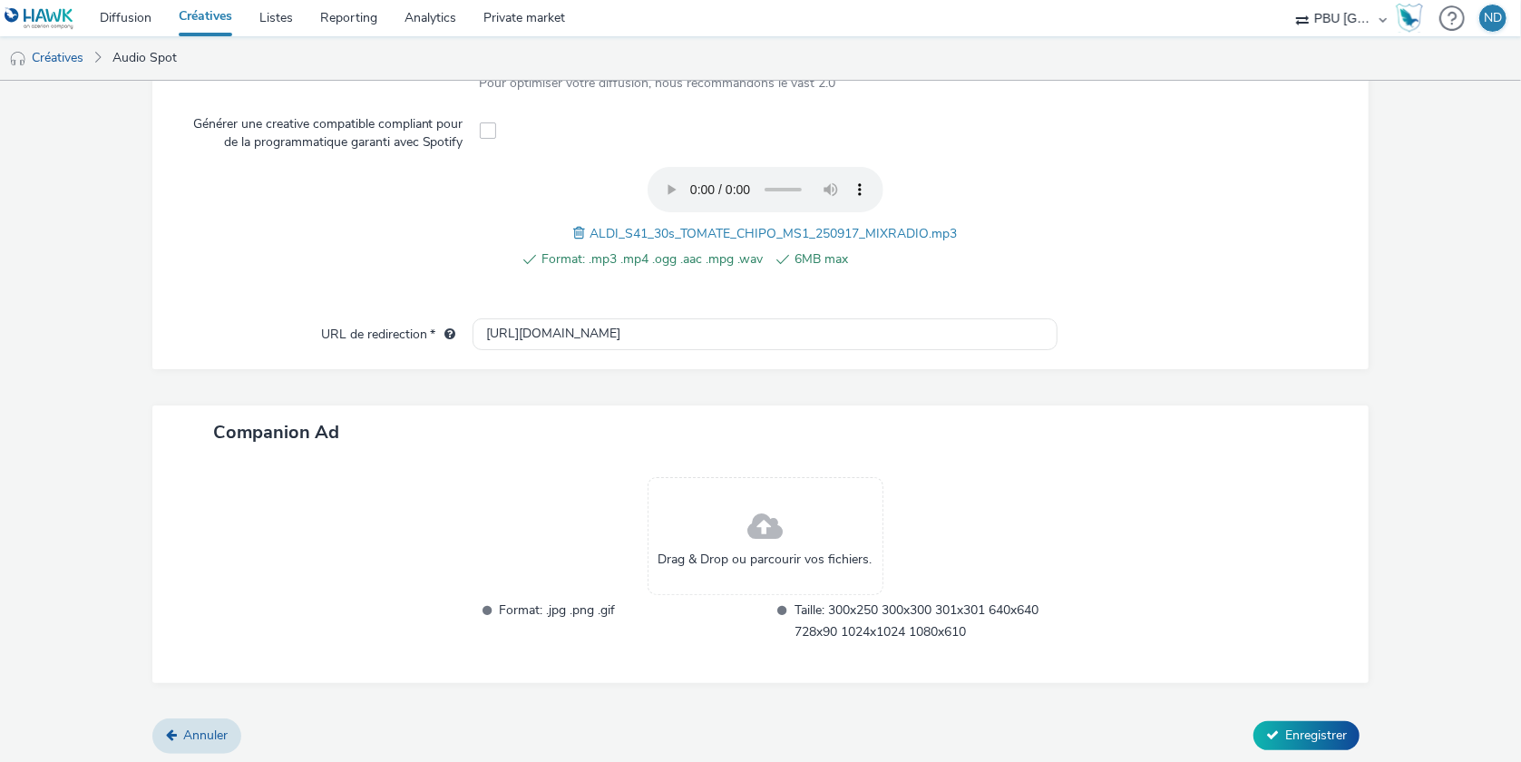
scroll to position [598, 0]
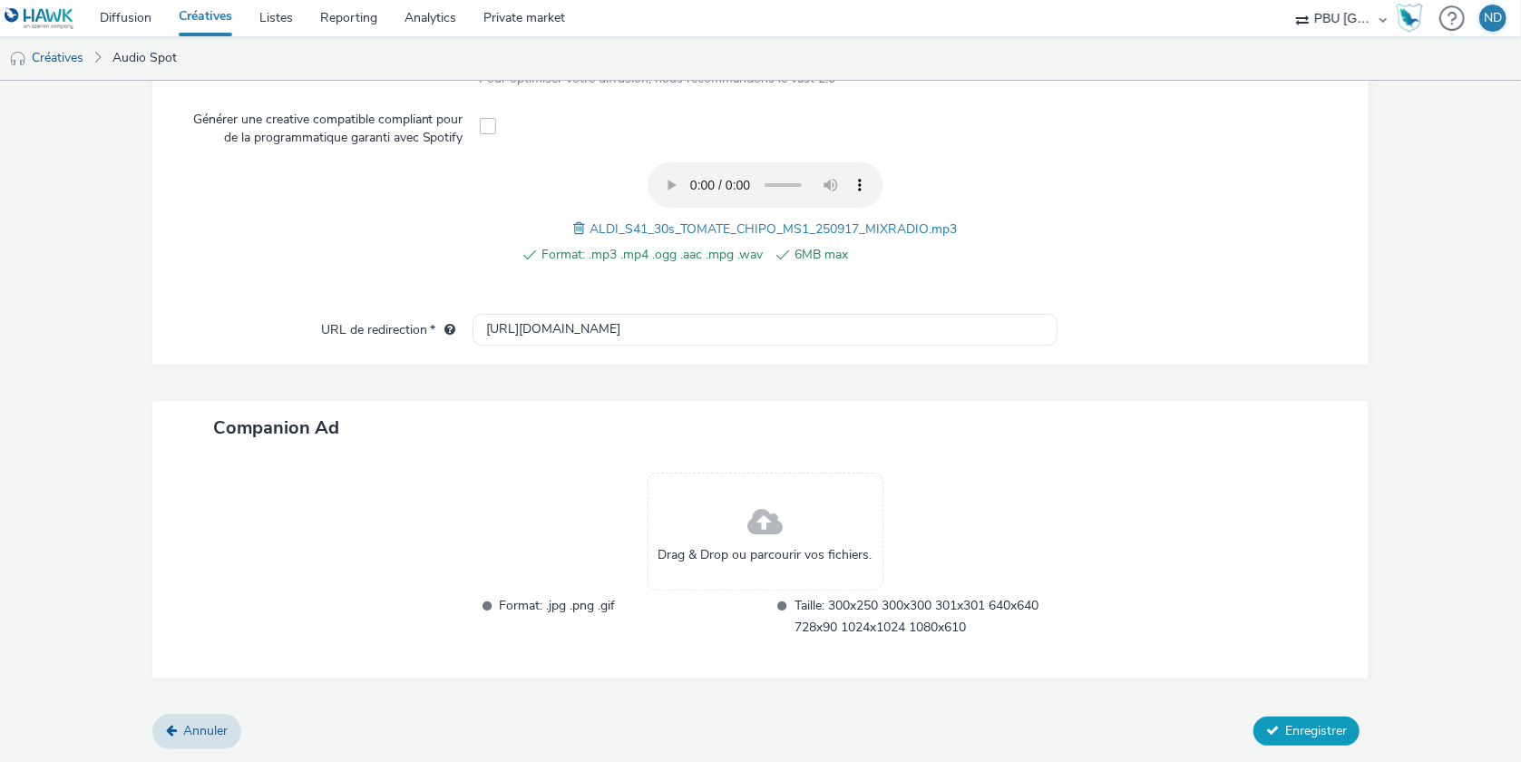
click at [1298, 734] on span "Enregistrer" at bounding box center [1316, 730] width 62 height 17
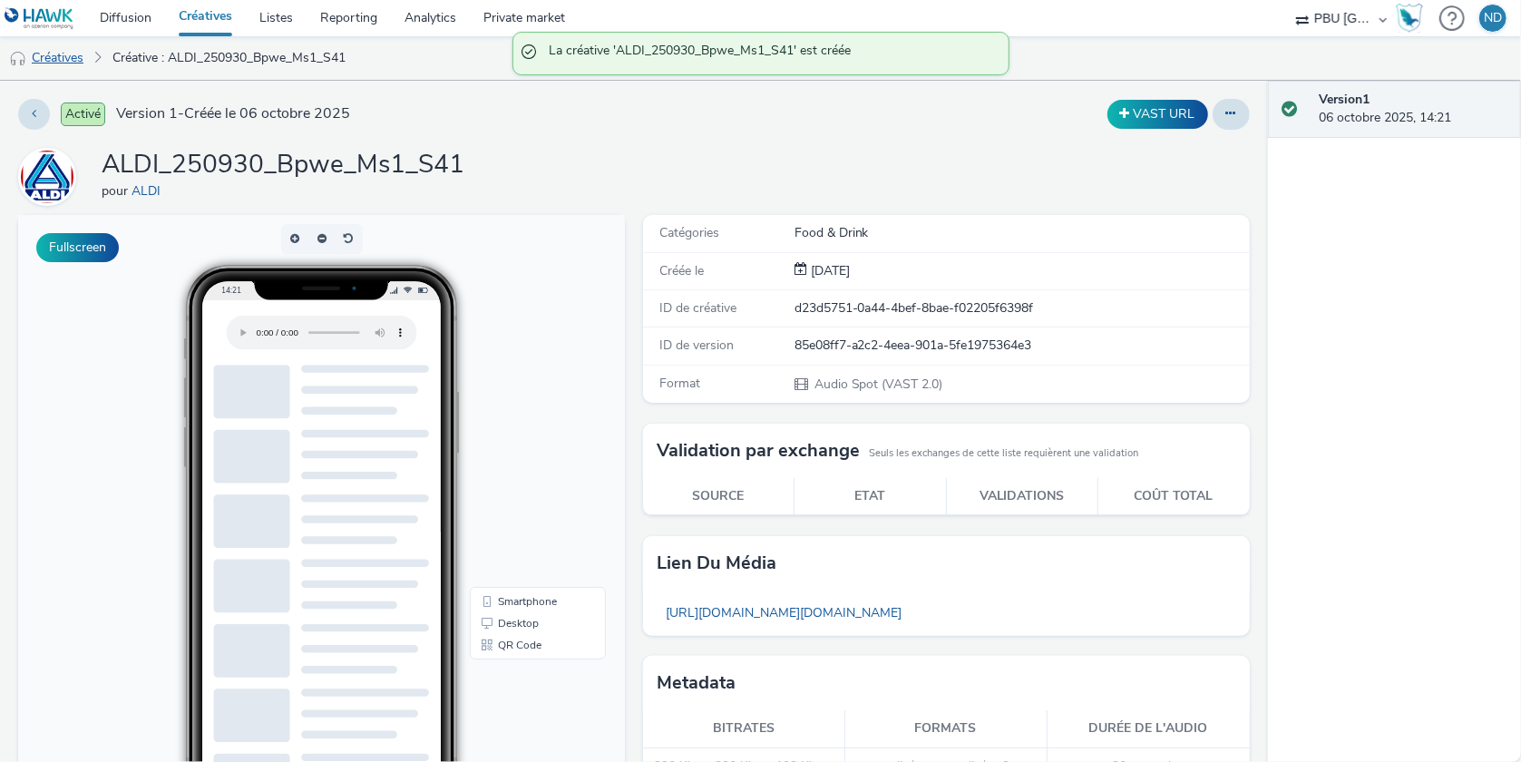
click at [63, 62] on link "Créatives" at bounding box center [46, 58] width 93 height 44
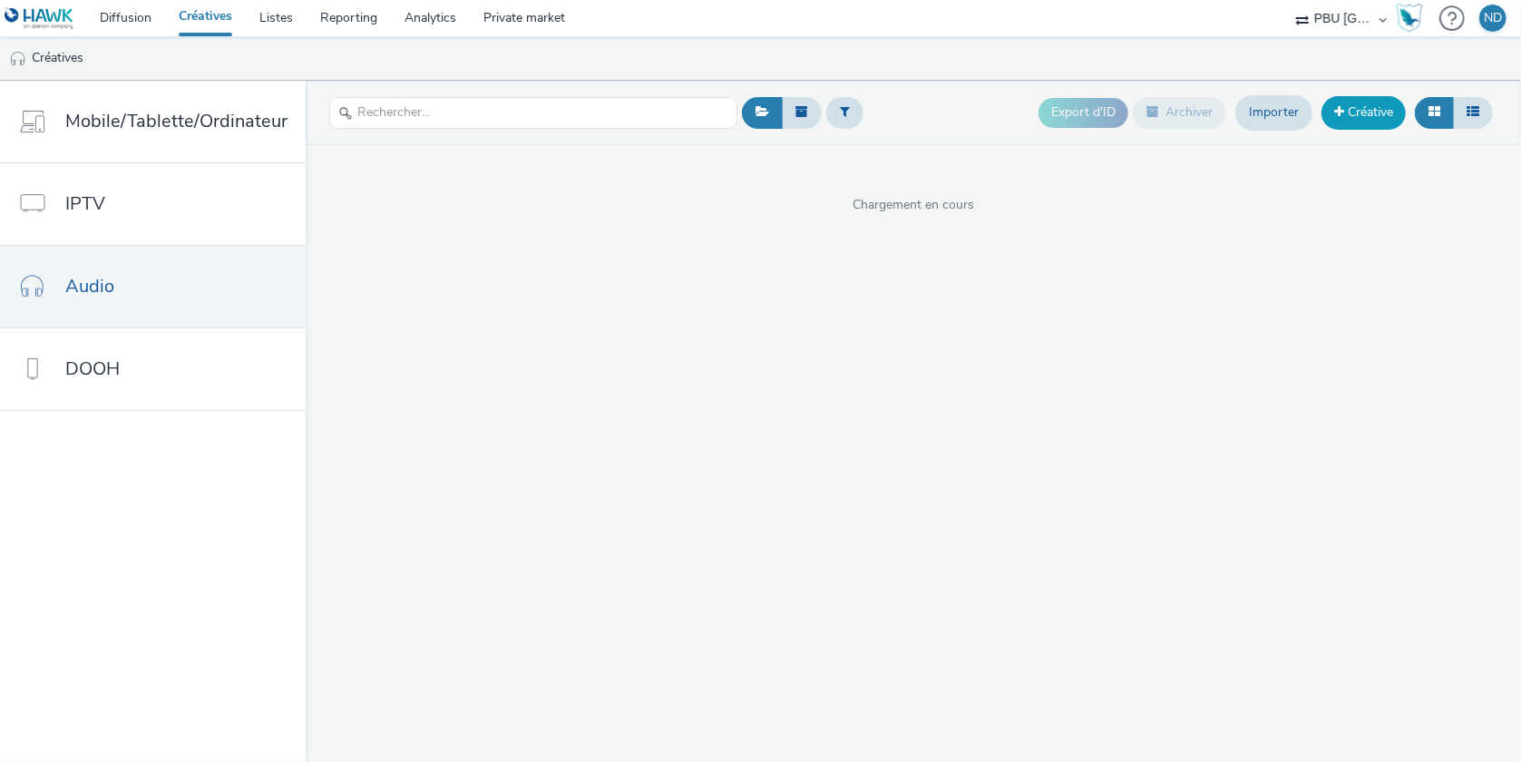
click at [1353, 104] on link "Créative" at bounding box center [1364, 112] width 84 height 33
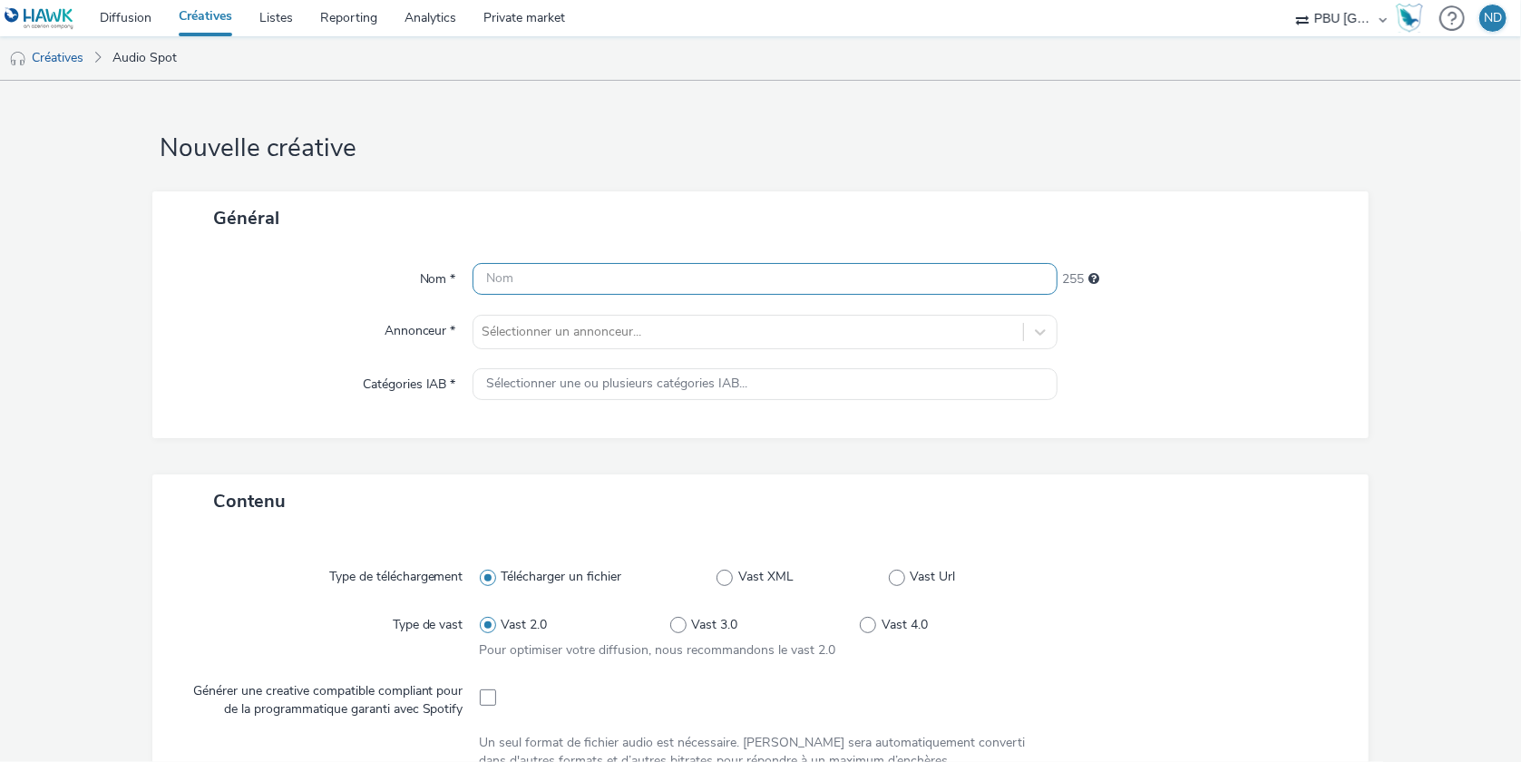
click at [534, 279] on input "text" at bounding box center [766, 279] width 586 height 32
paste input "ALDI_250930_Bpwe-Ms1_S41"
click at [629, 278] on input "ALDI_250930_Bpwe-Ms1_S41" at bounding box center [766, 279] width 586 height 32
type input "ALDI_250930_Bpwe-Ms2_S41"
click at [727, 205] on div "Général" at bounding box center [760, 218] width 1217 height 54
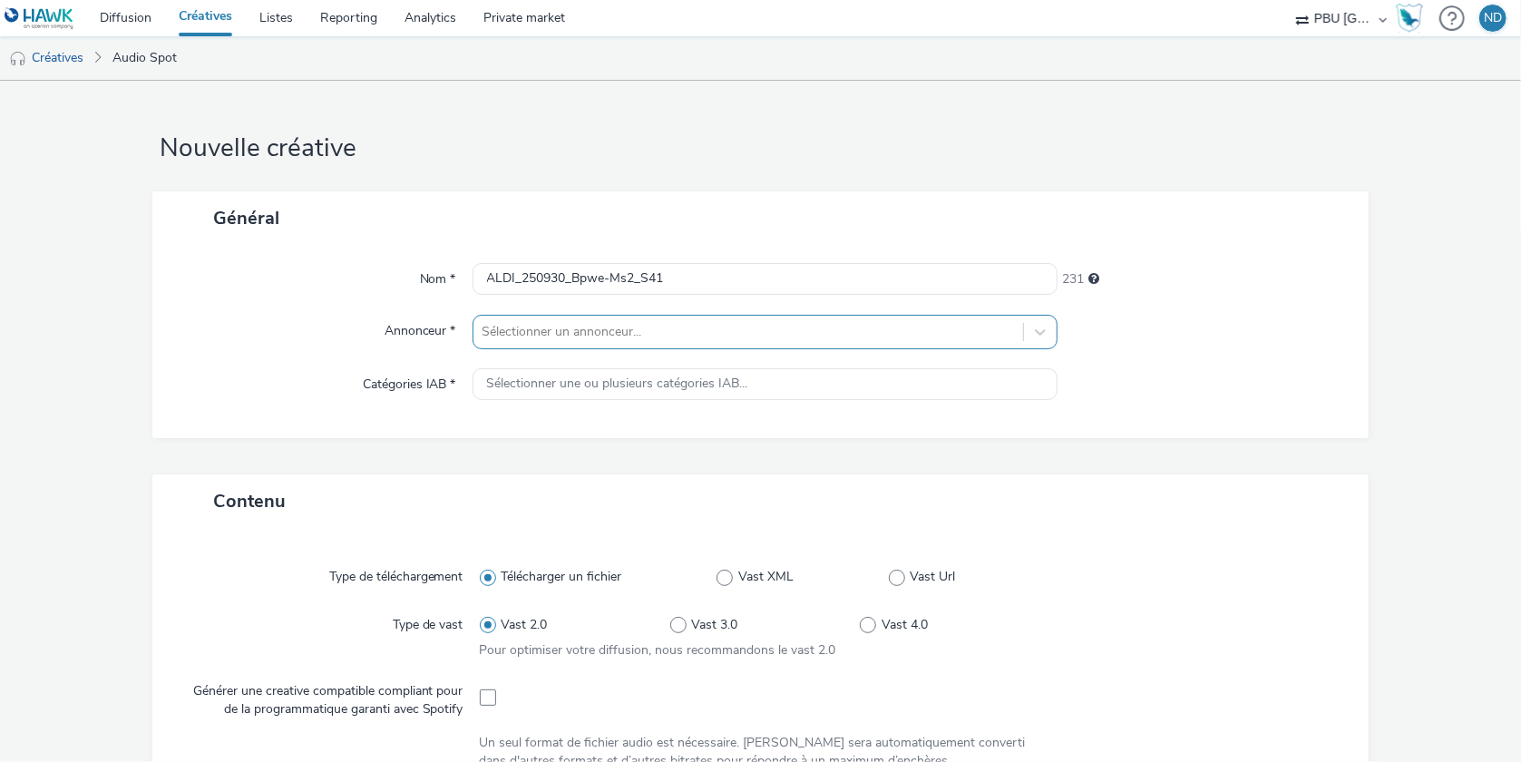
click at [672, 328] on div at bounding box center [749, 332] width 532 height 22
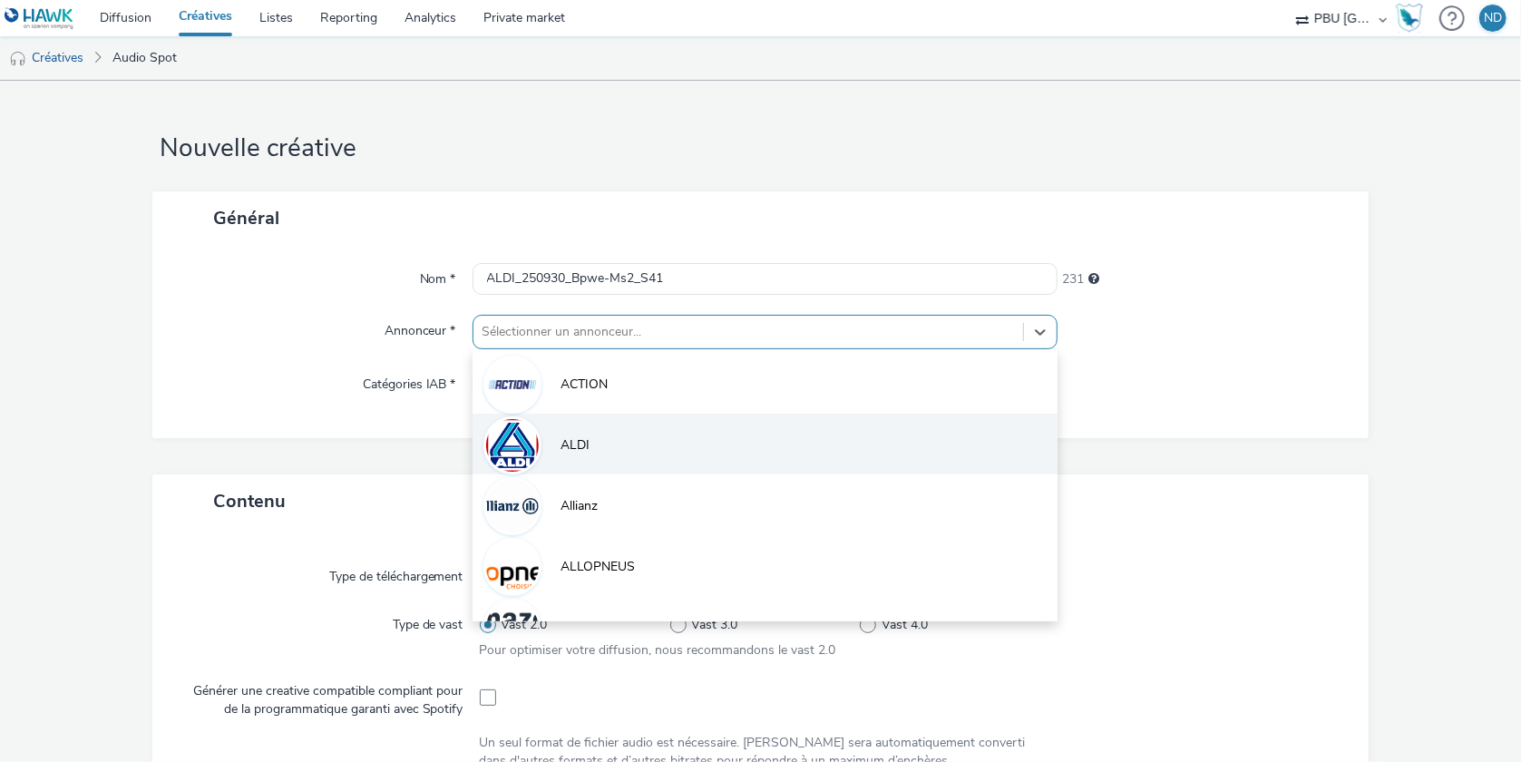
click at [634, 439] on li "ALDI" at bounding box center [766, 444] width 586 height 61
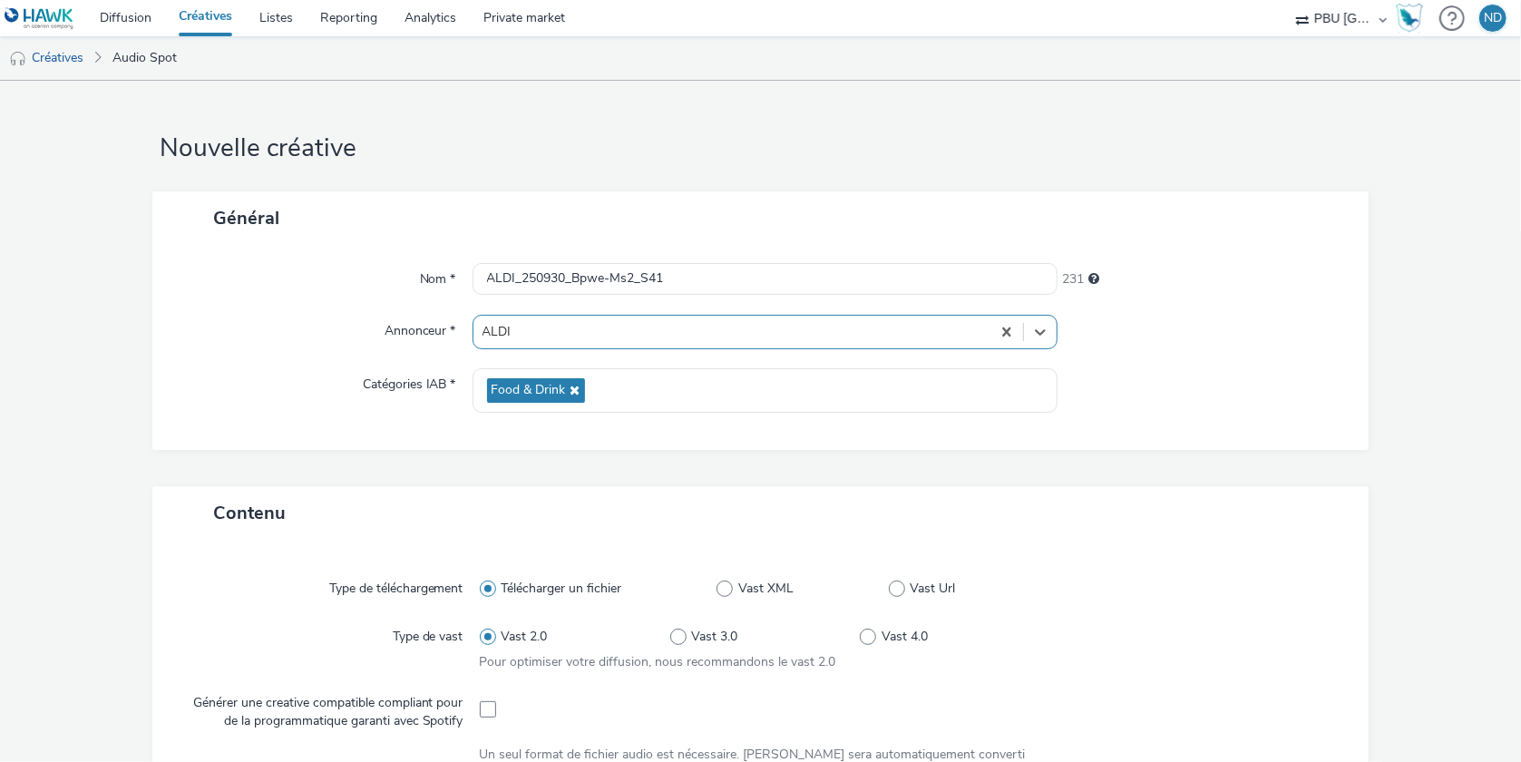
click at [668, 187] on form "Nouvelle créative Général Nom * ALDI_250930_Bpwe-Ms2_S41 231 Annonceur * option…" at bounding box center [760, 761] width 1521 height 1360
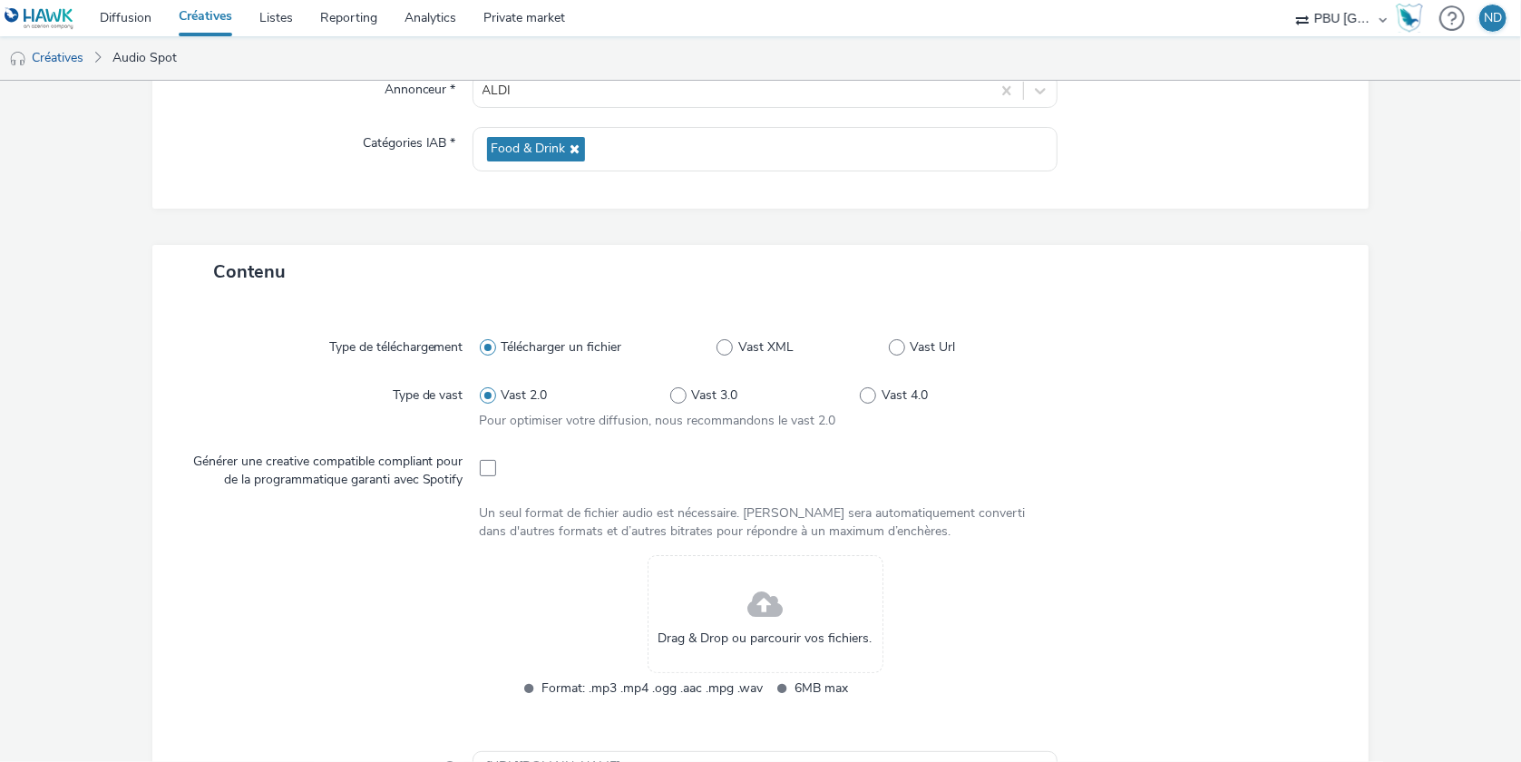
drag, startPoint x: 1234, startPoint y: 0, endPoint x: 1357, endPoint y: 7, distance: 123.6
click at [1230, 50] on ul "Créatives Audio Spot" at bounding box center [760, 58] width 1521 height 44
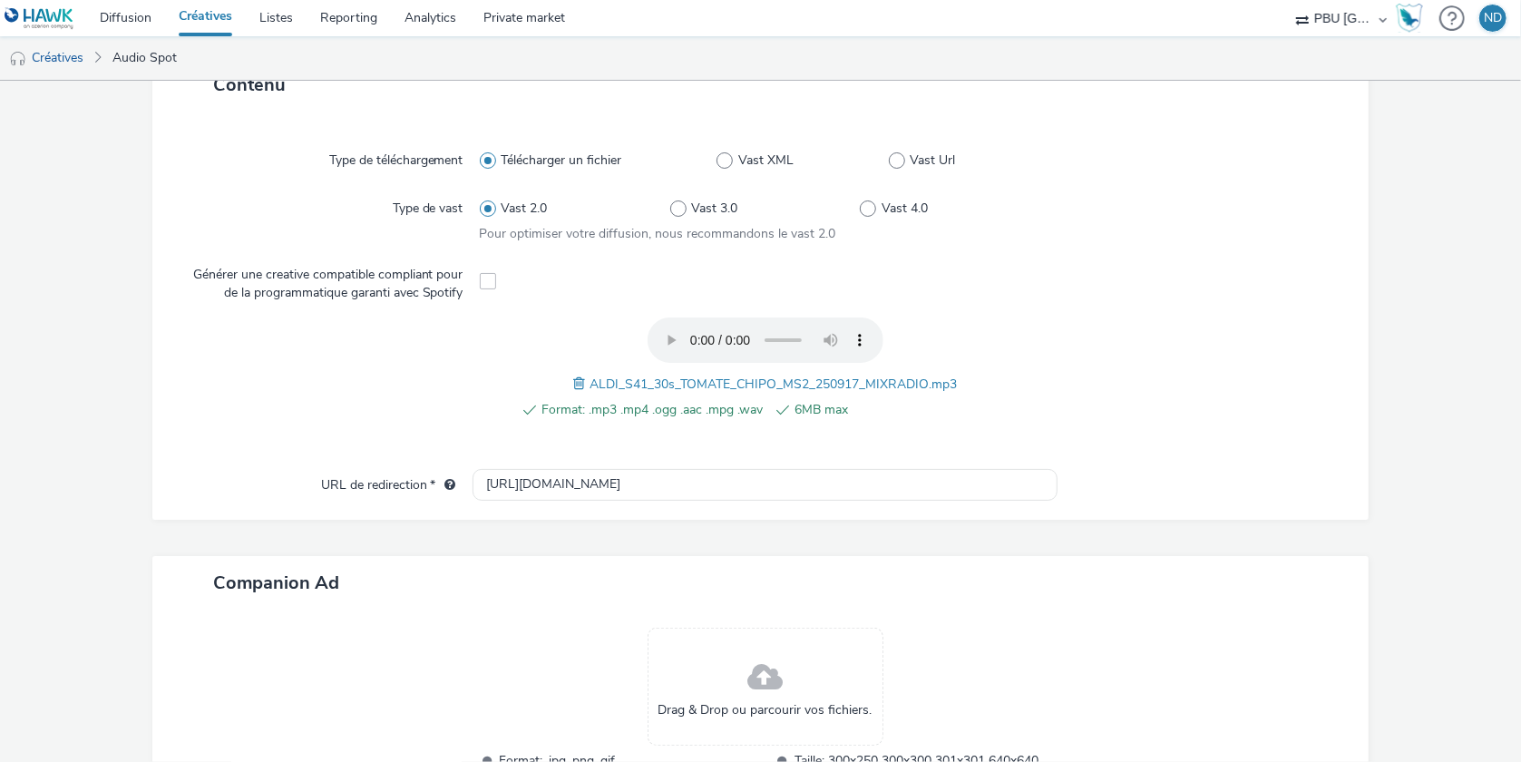
scroll to position [598, 0]
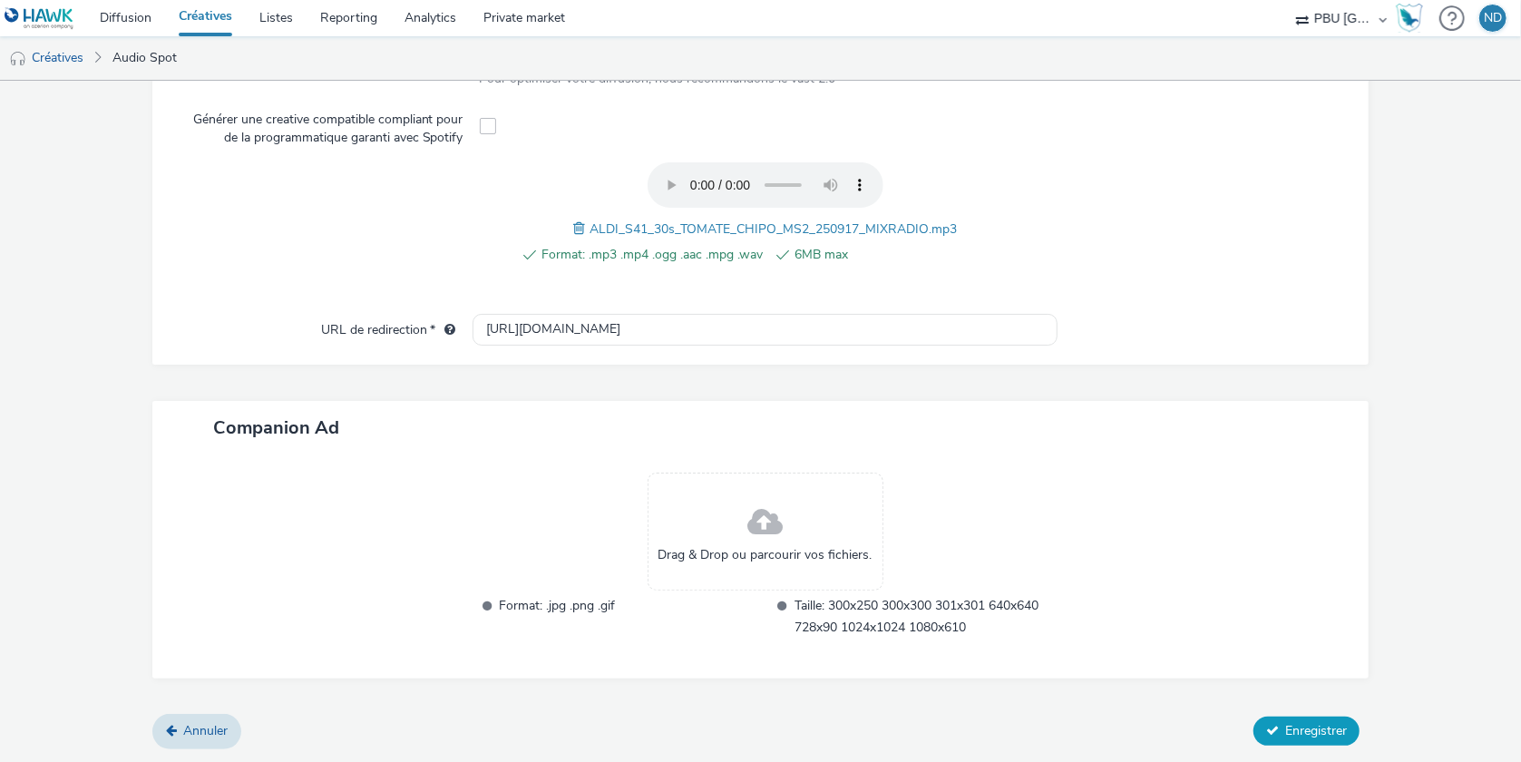
click at [1323, 734] on span "Enregistrer" at bounding box center [1316, 730] width 62 height 17
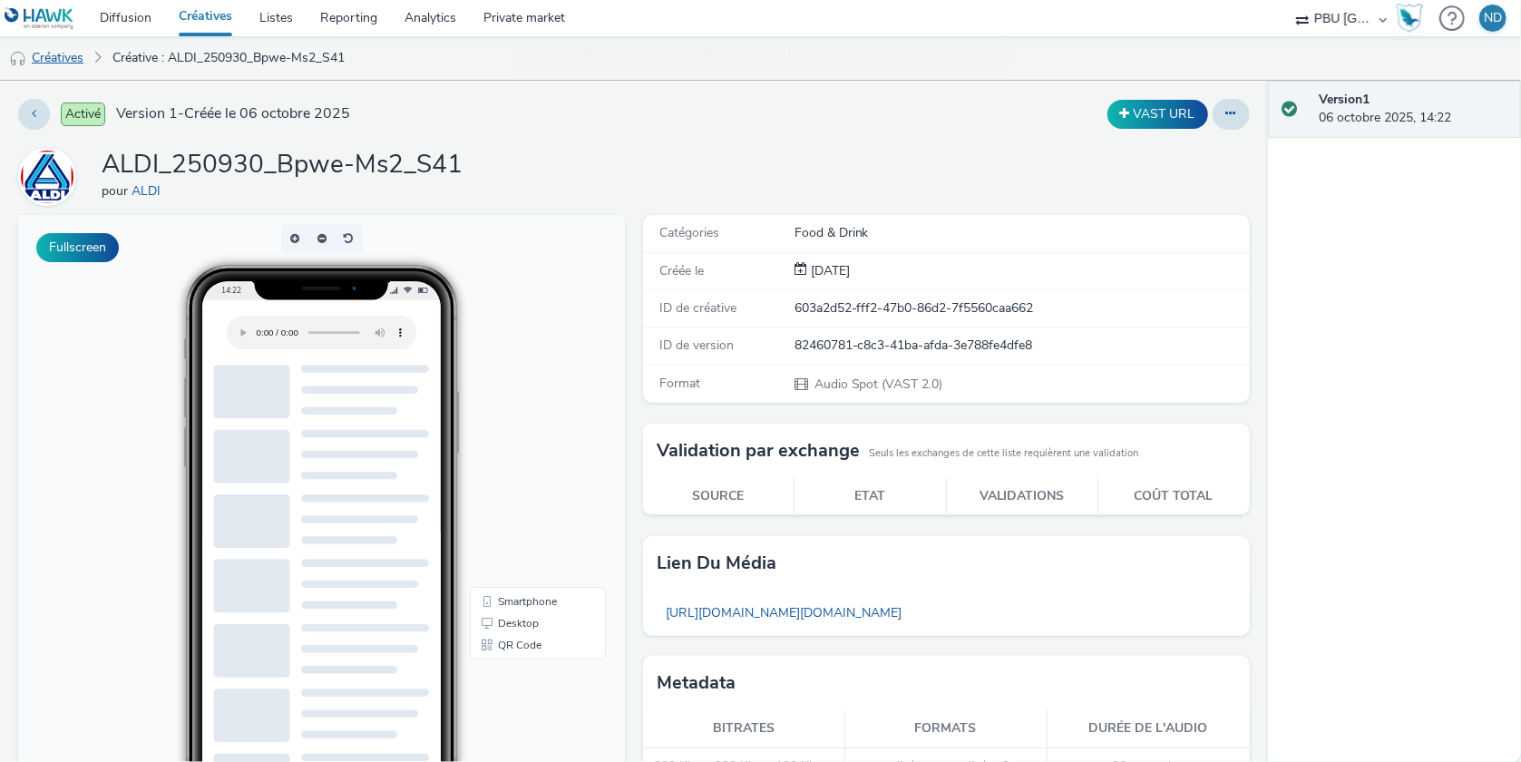
click at [45, 62] on link "Créatives" at bounding box center [46, 58] width 93 height 44
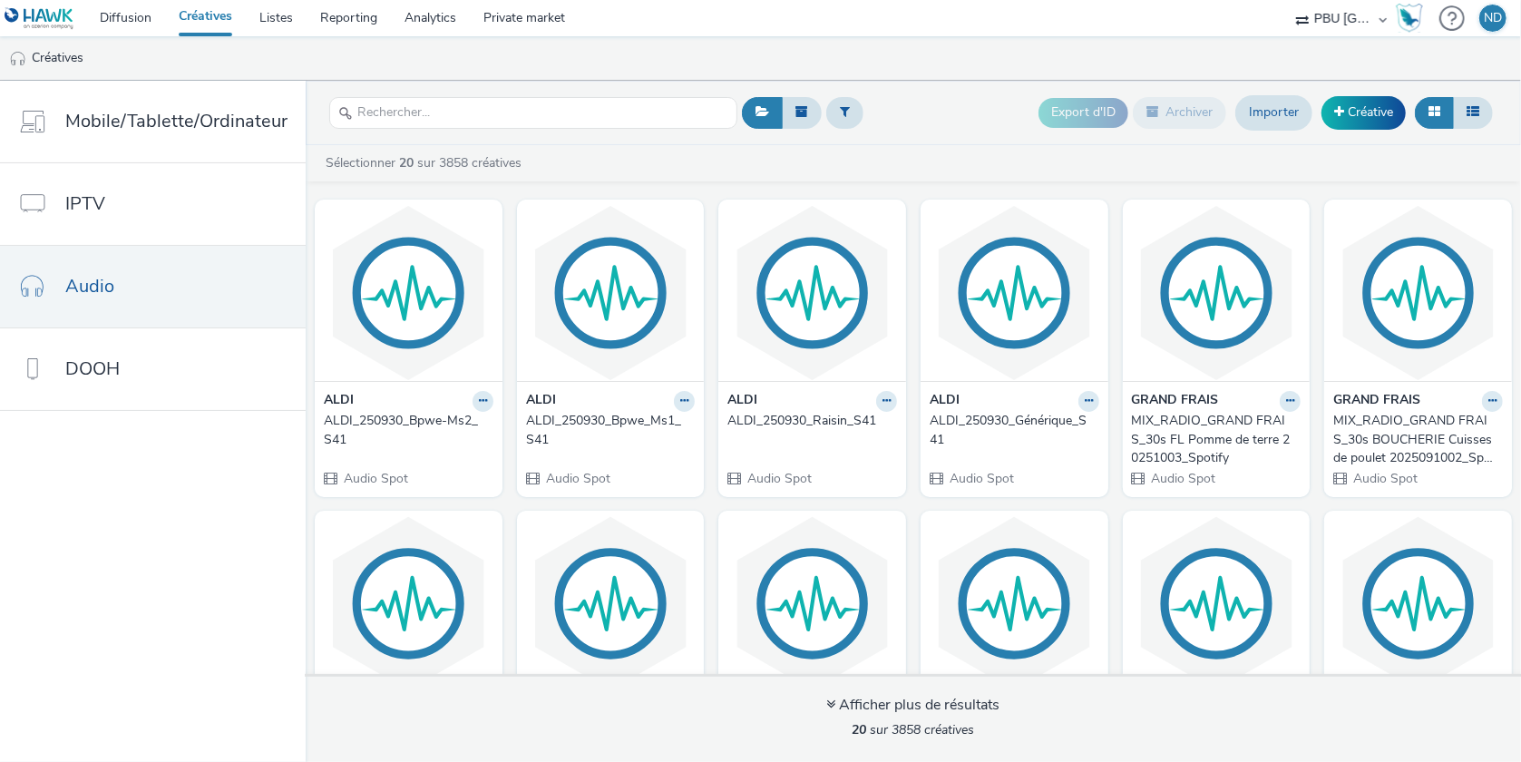
click at [409, 426] on div "ALDI_250930_Bpwe-Ms2_S41" at bounding box center [405, 430] width 162 height 37
click at [646, 310] on img at bounding box center [611, 292] width 179 height 177
click at [1356, 121] on link "Créative" at bounding box center [1364, 112] width 84 height 33
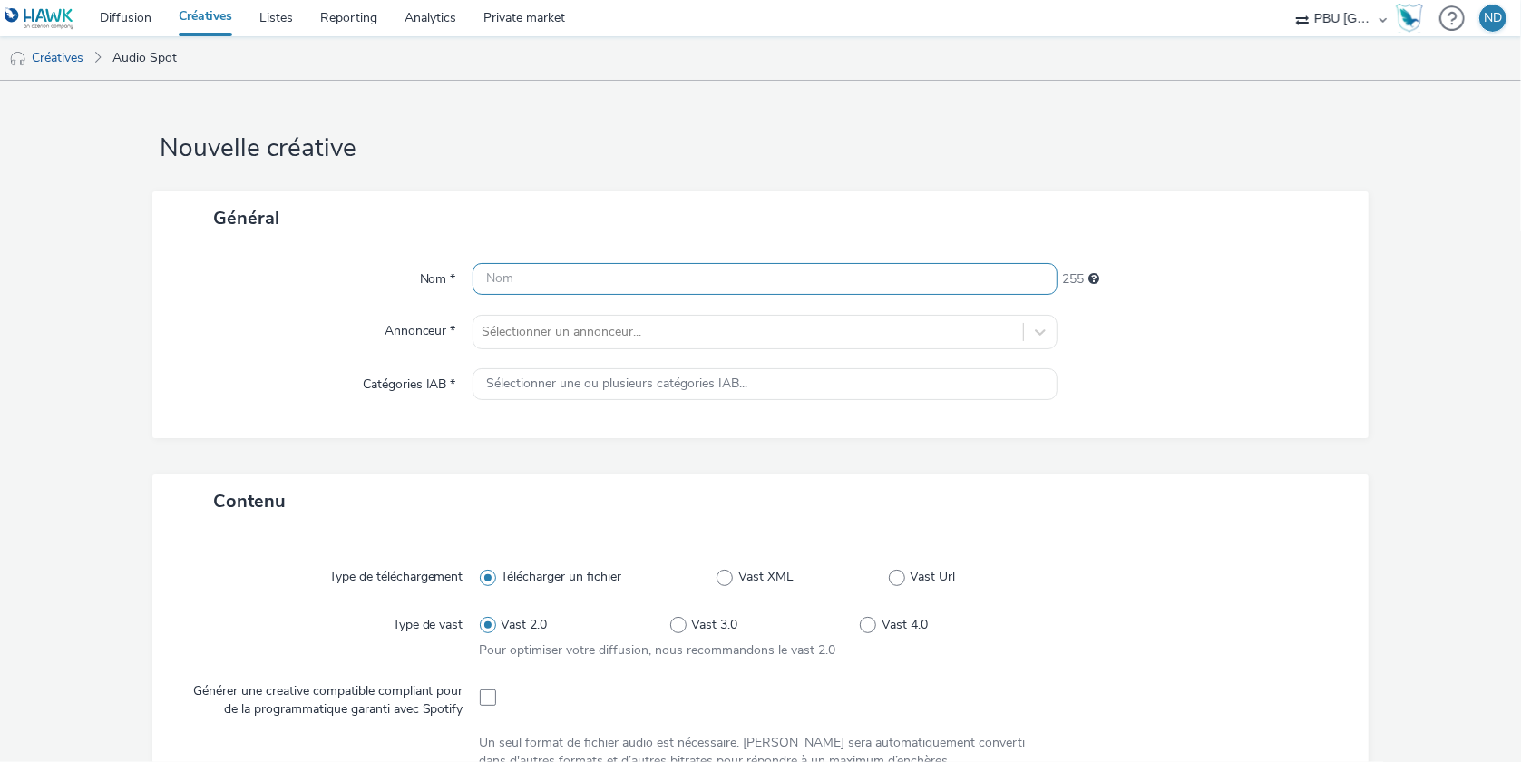
click at [505, 288] on input "text" at bounding box center [766, 279] width 586 height 32
paste input "ALDI_250930_Bpwe-Ms1_S41"
click at [633, 274] on input "ALDI_250930_Bpwe-Ms1_S41" at bounding box center [766, 279] width 586 height 32
click at [605, 270] on input "ALDI_250930_Bpwe-Ms3_S41" at bounding box center [766, 279] width 586 height 32
type input "ALDI_250930_Bpwe_Ms3_S41"
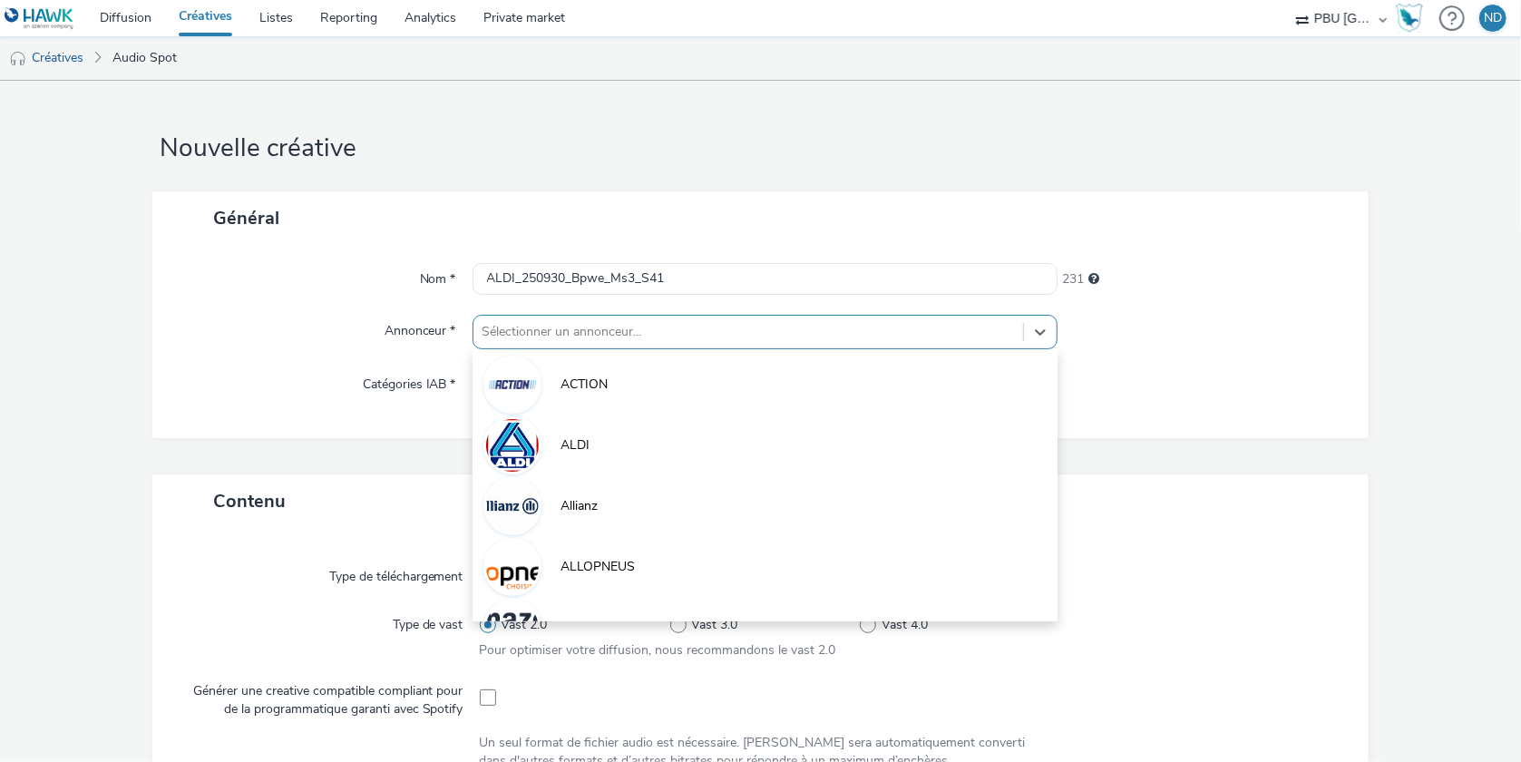
click at [708, 337] on div at bounding box center [749, 332] width 532 height 22
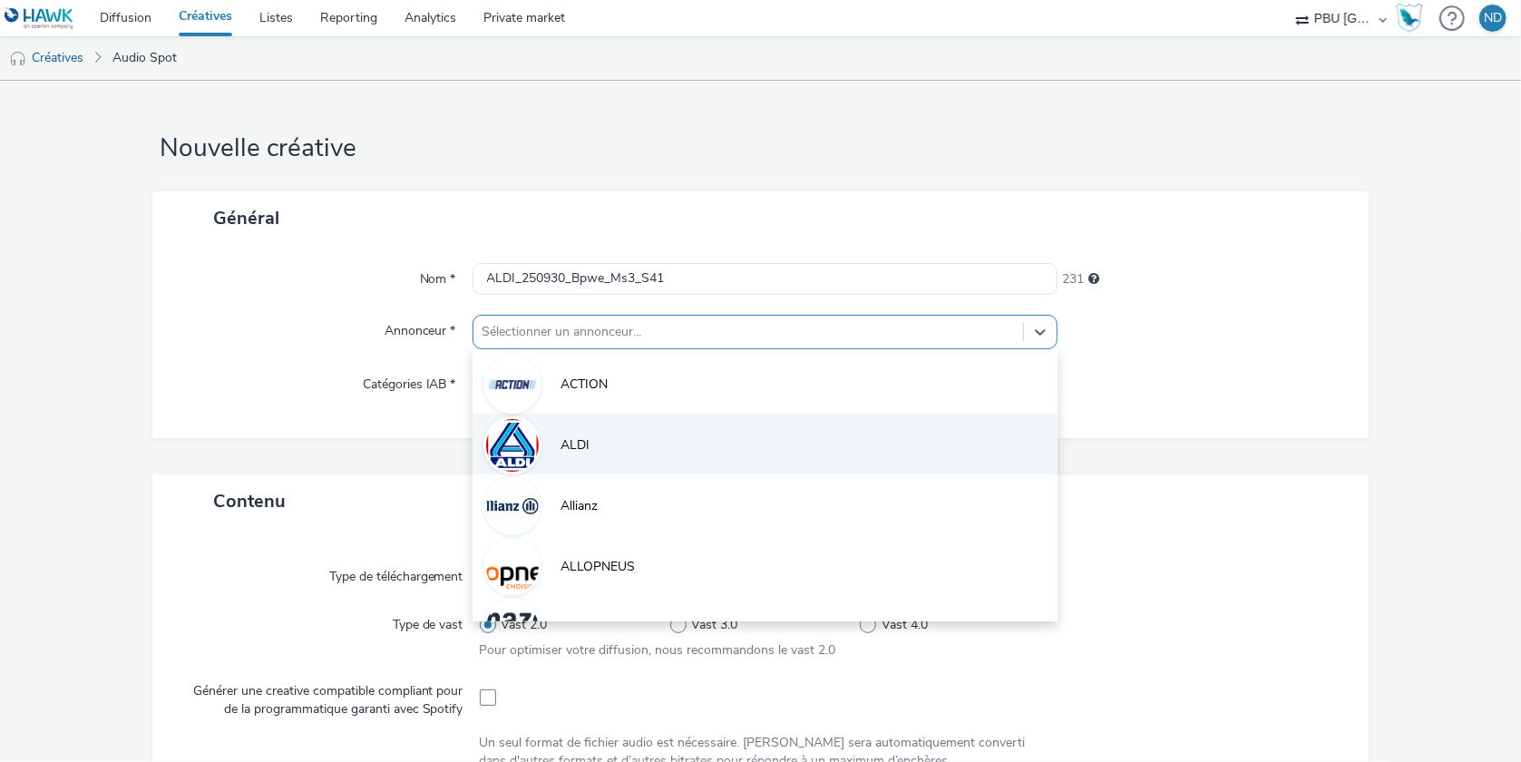
click at [628, 446] on li "ALDI" at bounding box center [766, 444] width 586 height 61
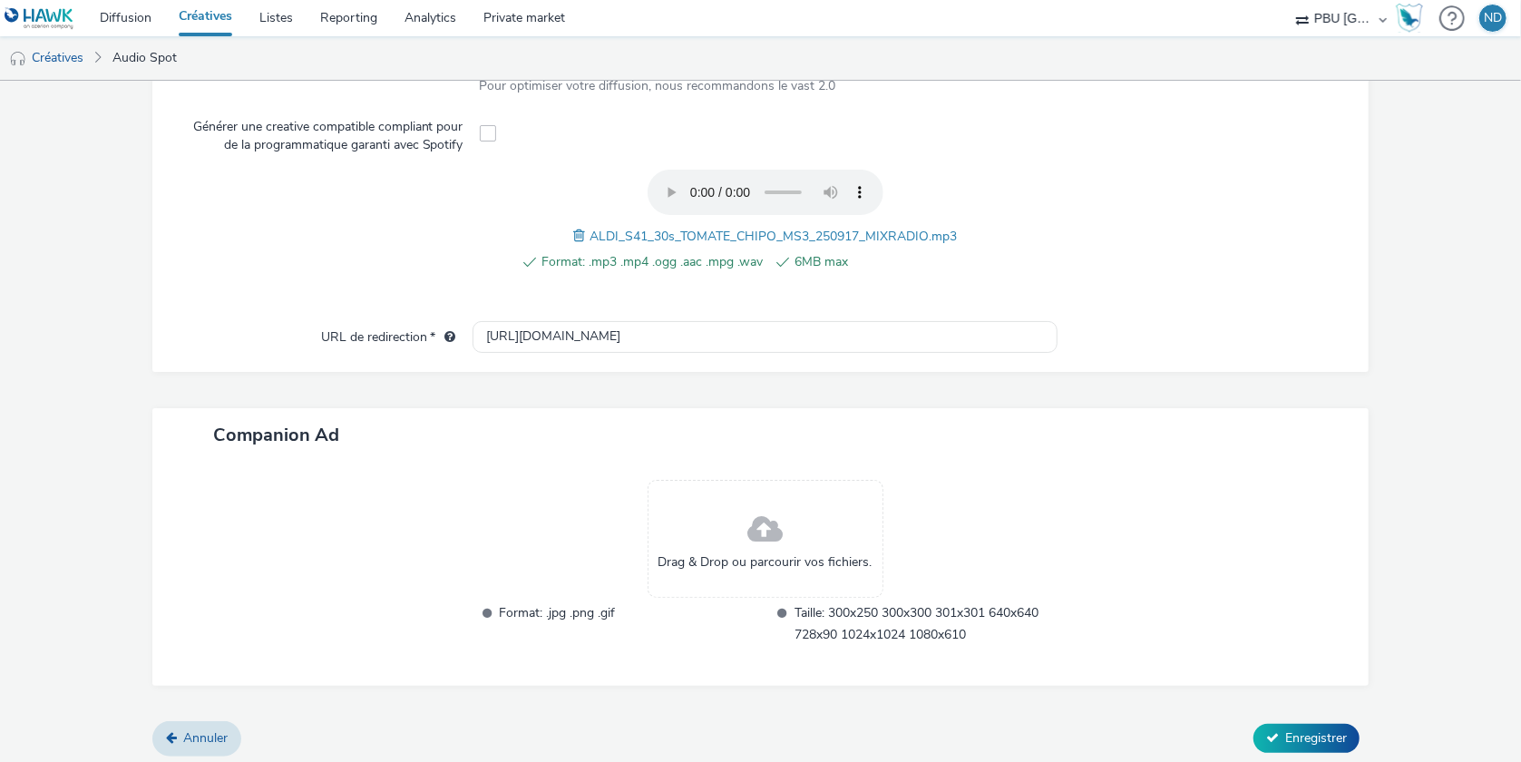
scroll to position [598, 0]
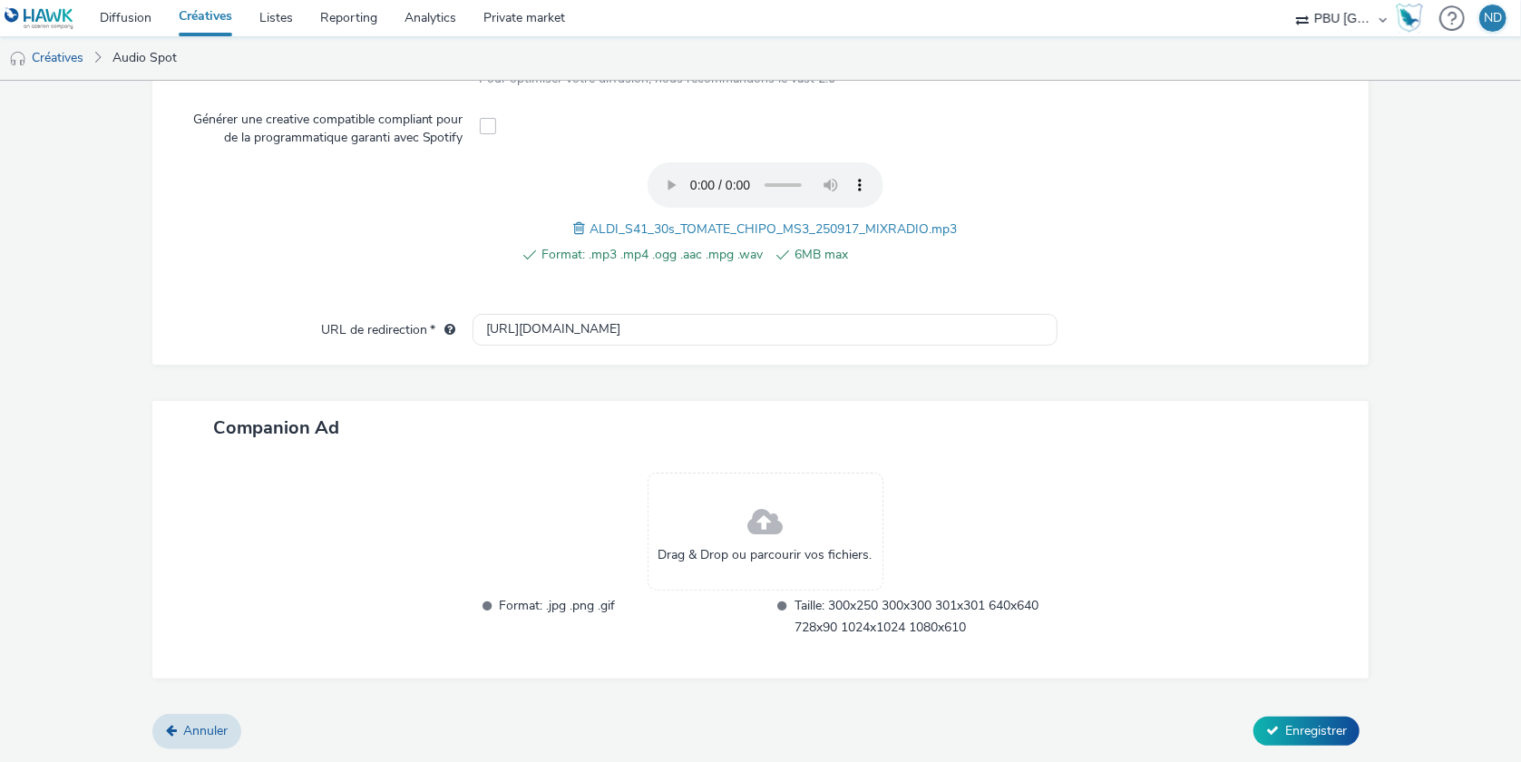
click at [1317, 750] on form "Nouvelle créative Général Nom * ALDI_250930_Bpwe_Ms3_S41 231 Annonceur * ALDI C…" at bounding box center [760, 129] width 1521 height 1265
click at [1311, 733] on span "Enregistrer" at bounding box center [1316, 730] width 62 height 17
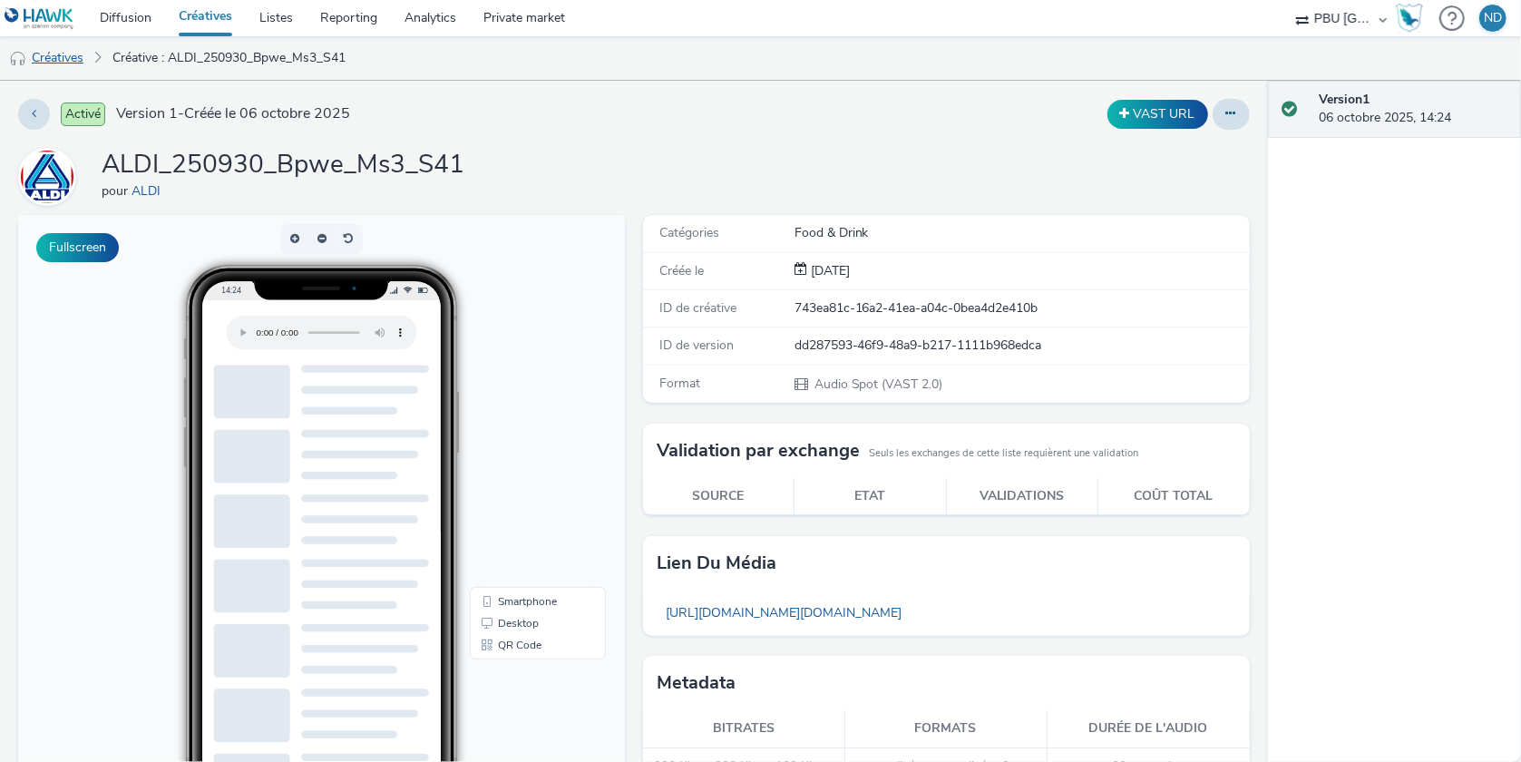
click at [73, 53] on link "Créatives" at bounding box center [46, 58] width 93 height 44
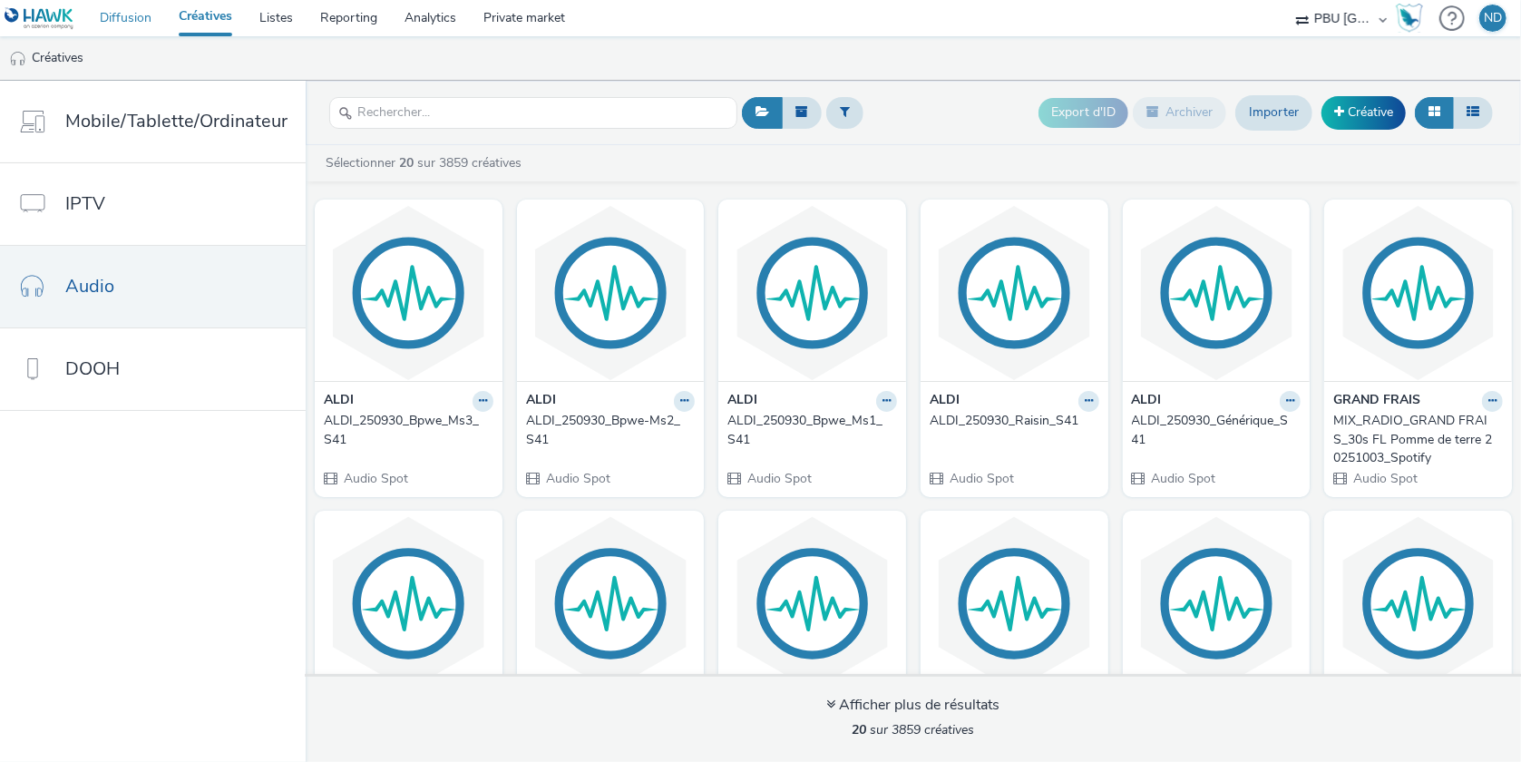
click at [136, 24] on link "Diffusion" at bounding box center [125, 18] width 79 height 36
